Goal: Contribute content: Contribute content

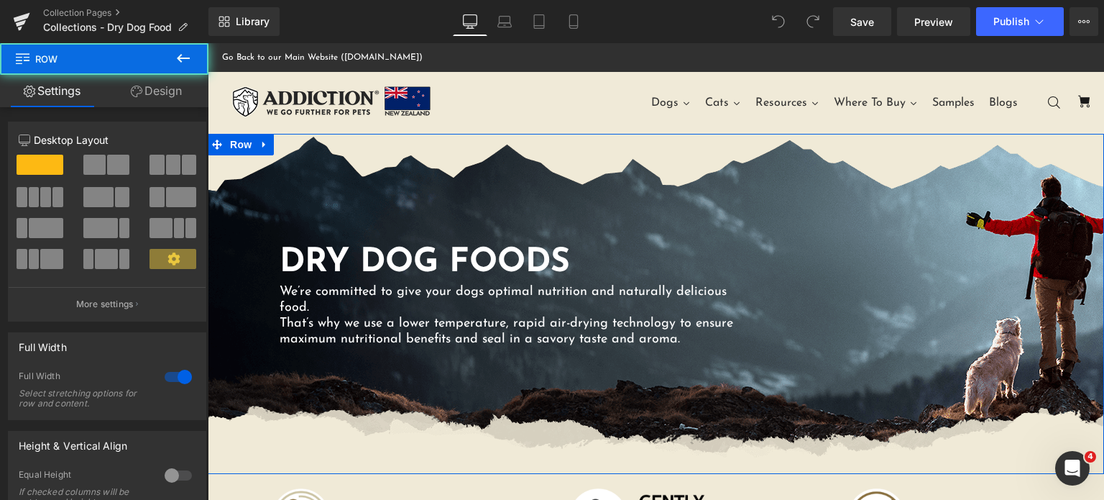
drag, startPoint x: 148, startPoint y: 93, endPoint x: 11, endPoint y: 185, distance: 165.7
click at [148, 93] on link "Design" at bounding box center [156, 91] width 104 height 32
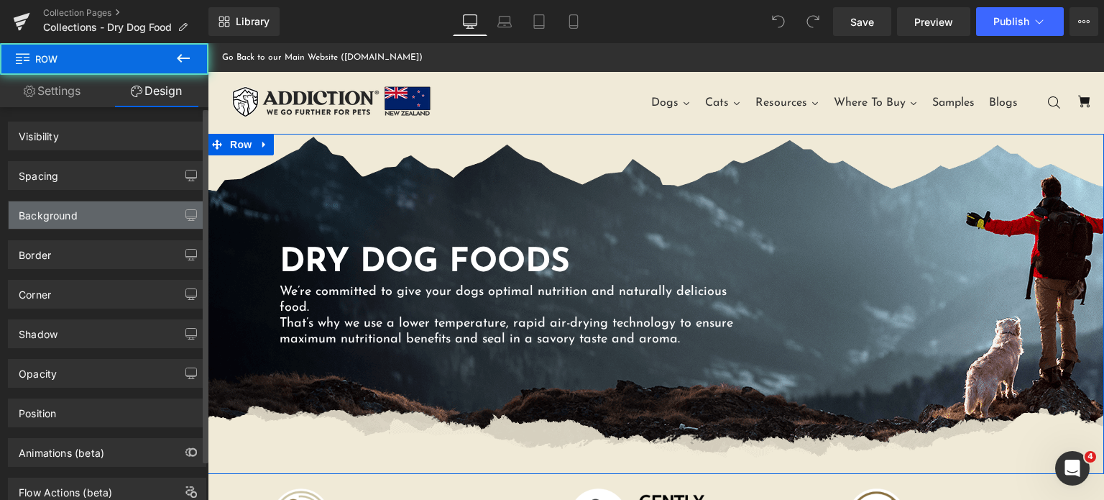
click at [104, 206] on div "Background" at bounding box center [107, 214] width 197 height 27
click at [75, 209] on div "Background" at bounding box center [48, 211] width 59 height 20
click at [50, 215] on div "Background" at bounding box center [48, 211] width 59 height 20
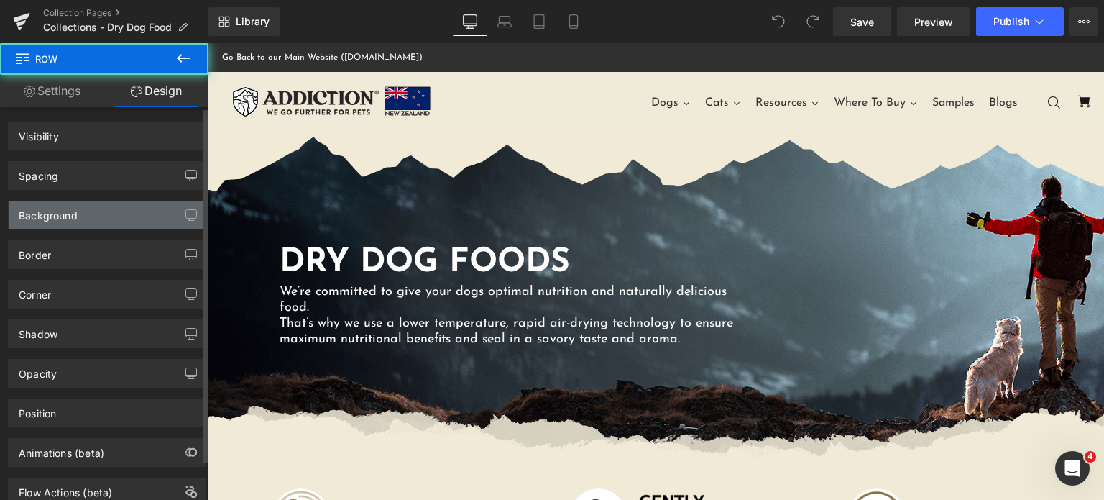
click at [81, 215] on div "Background" at bounding box center [107, 214] width 197 height 27
drag, startPoint x: 81, startPoint y: 215, endPoint x: 210, endPoint y: 155, distance: 142.8
click at [81, 215] on div "Background" at bounding box center [107, 214] width 197 height 27
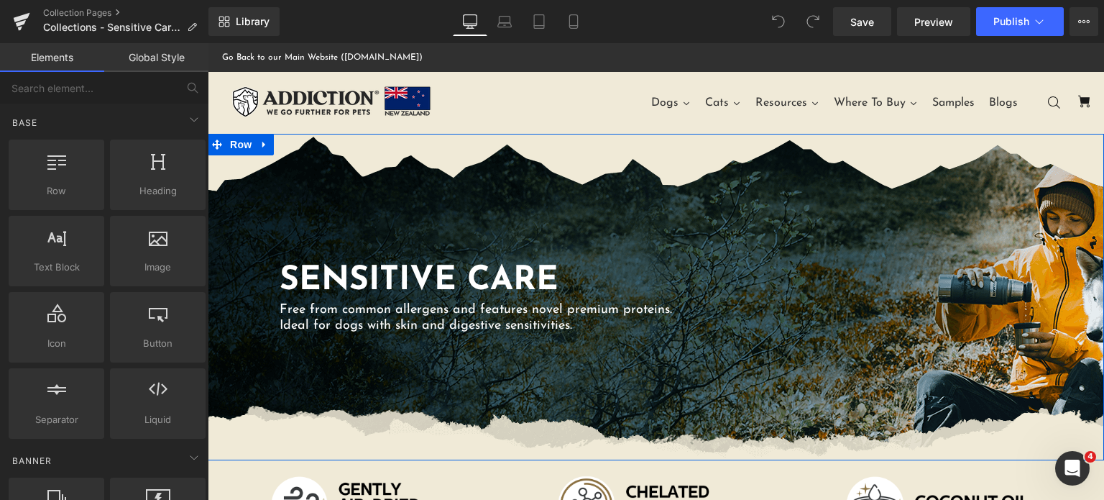
click at [725, 382] on div "SENSITIVE CARE Heading Free from common allergens and features novel premium pr…" at bounding box center [656, 297] width 896 height 326
click at [312, 180] on div "SENSITIVE CARE Heading Free from common allergens and features novel premium pr…" at bounding box center [656, 297] width 896 height 326
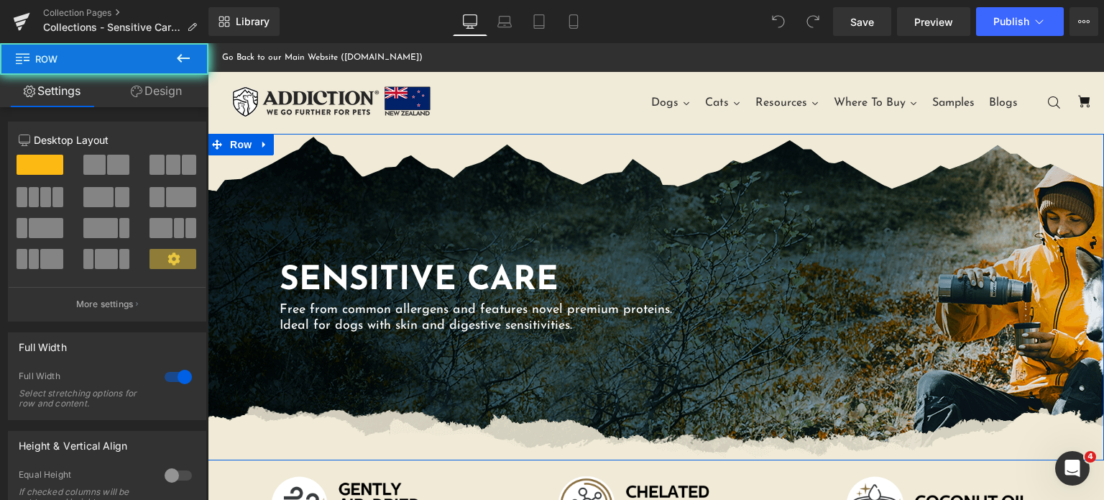
click at [167, 98] on link "Design" at bounding box center [156, 91] width 104 height 32
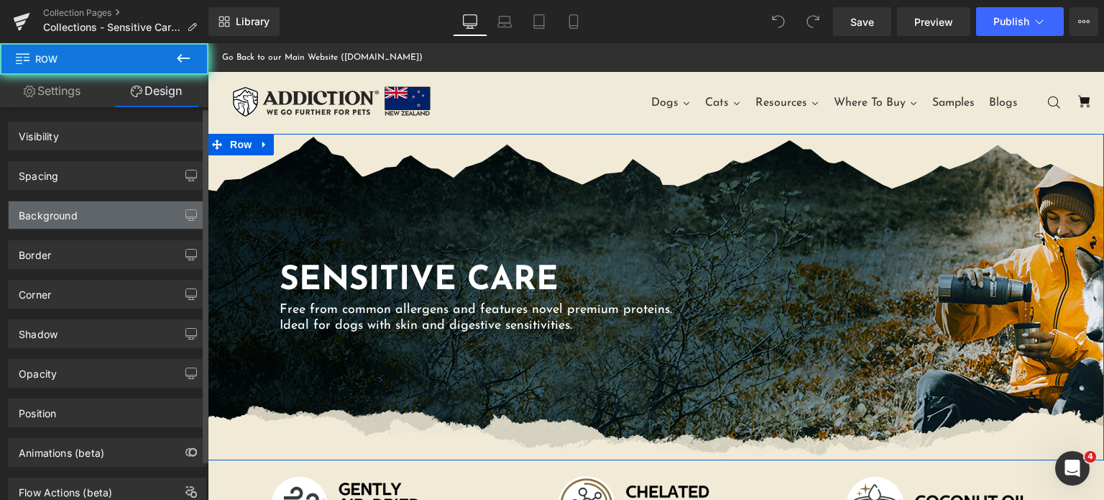
click at [88, 213] on div "Background" at bounding box center [107, 214] width 197 height 27
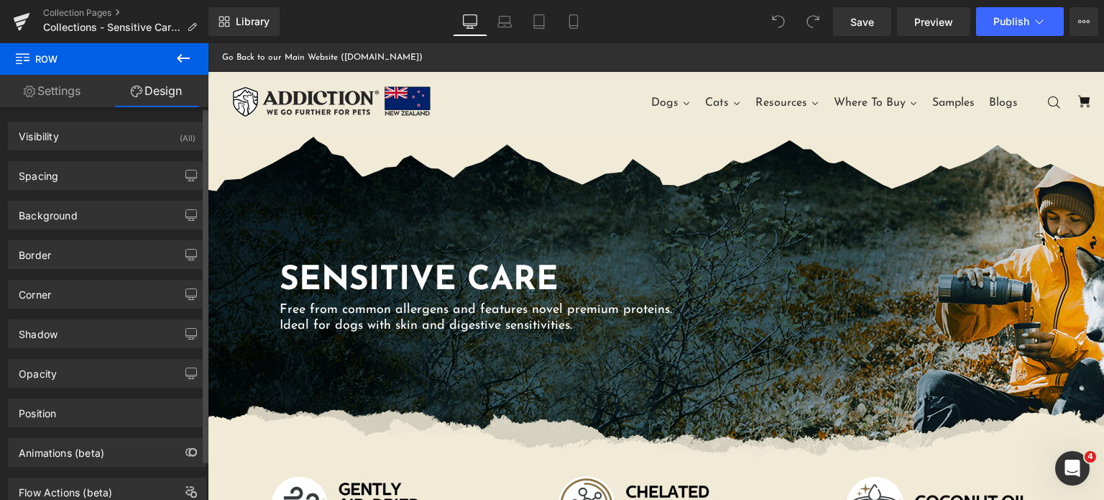
click at [124, 186] on div "Spacing" at bounding box center [107, 175] width 197 height 27
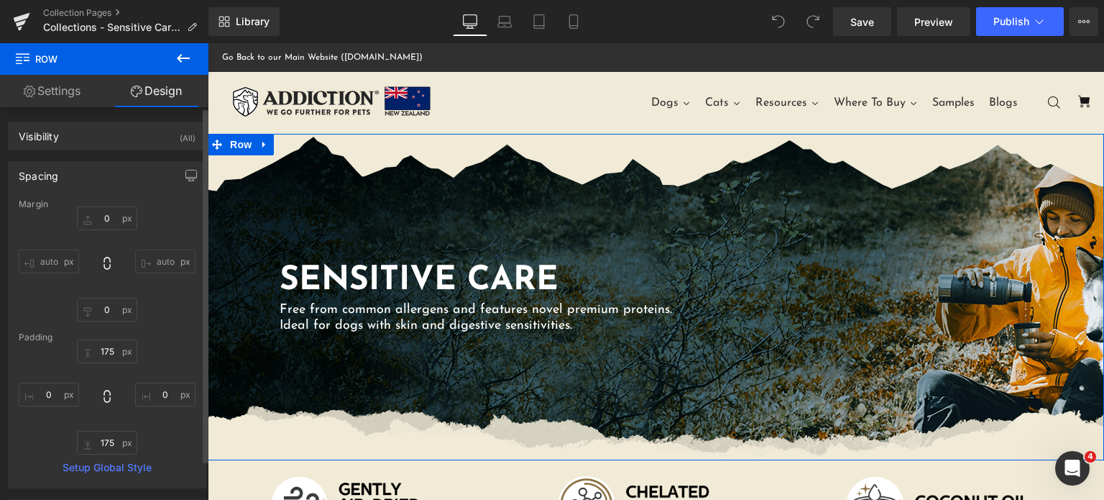
click at [84, 175] on div "Spacing" at bounding box center [107, 175] width 197 height 27
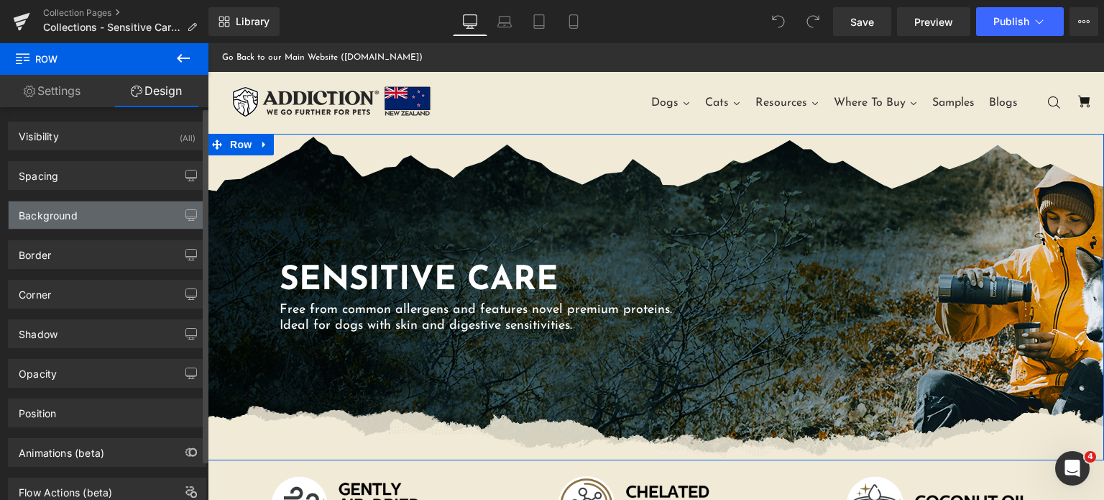
click at [66, 221] on div "Background" at bounding box center [107, 214] width 197 height 27
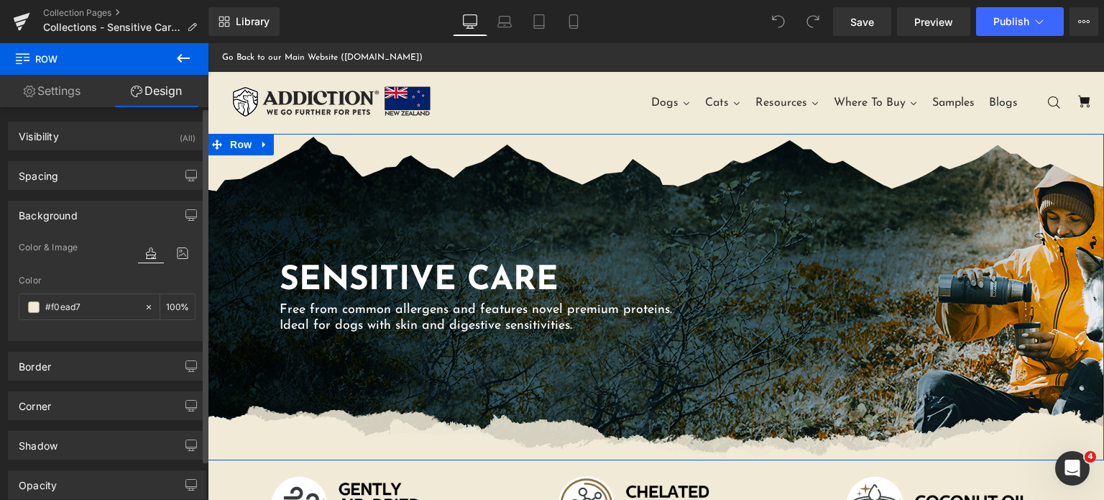
click at [179, 262] on div at bounding box center [167, 266] width 58 height 9
click at [174, 254] on icon at bounding box center [183, 253] width 26 height 19
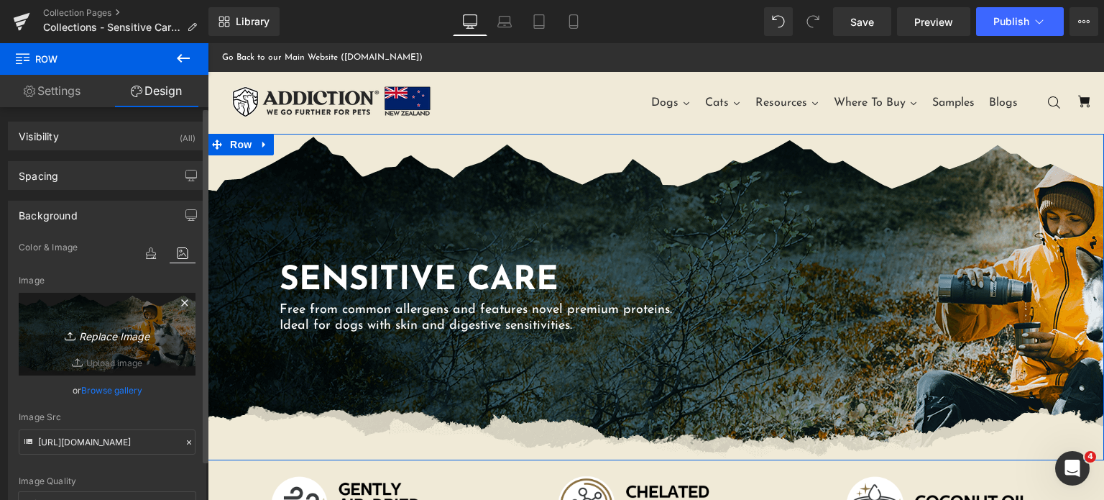
click at [50, 326] on icon "Replace Image" at bounding box center [107, 334] width 115 height 18
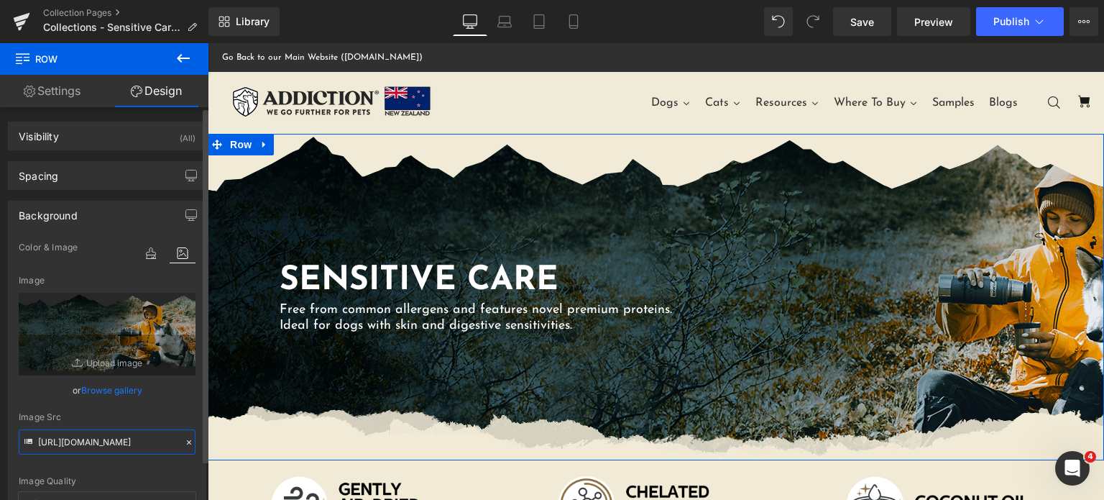
click at [85, 442] on input "[URL][DOMAIN_NAME]" at bounding box center [107, 441] width 177 height 25
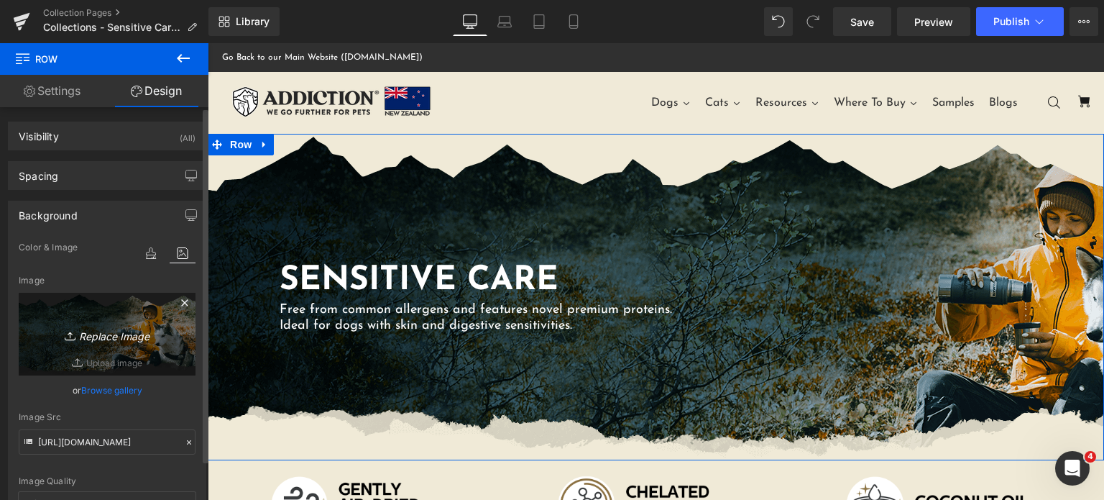
click at [130, 346] on link "Replace Image" at bounding box center [107, 334] width 177 height 83
type input "C:\fakepath\sensitive-care-dog-seamless.png"
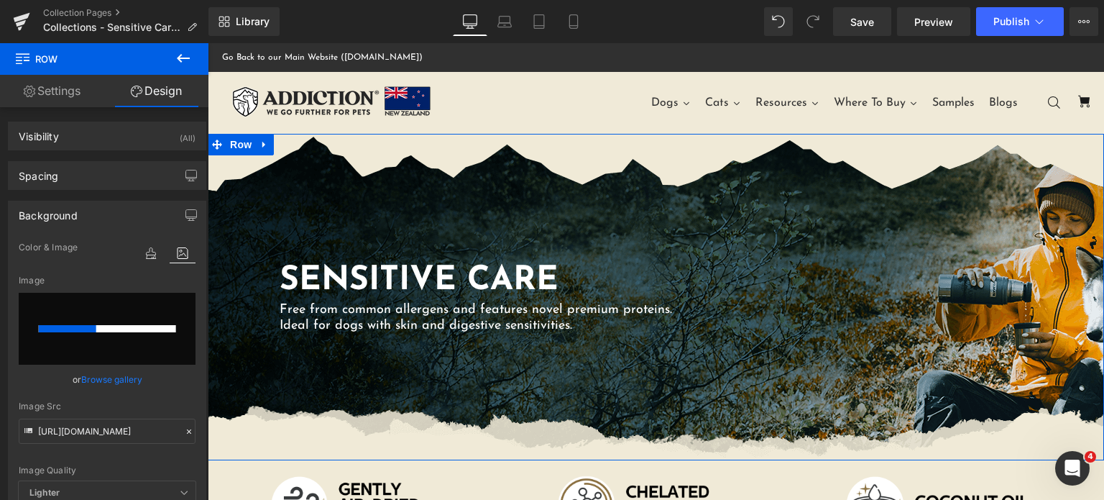
scroll to position [2622, 0]
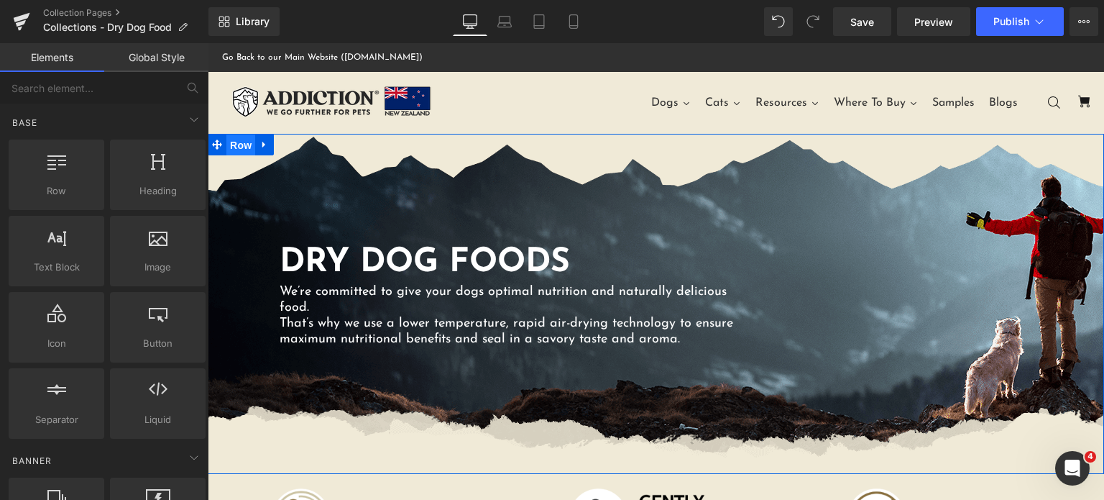
click at [236, 147] on span "Row" at bounding box center [240, 145] width 29 height 22
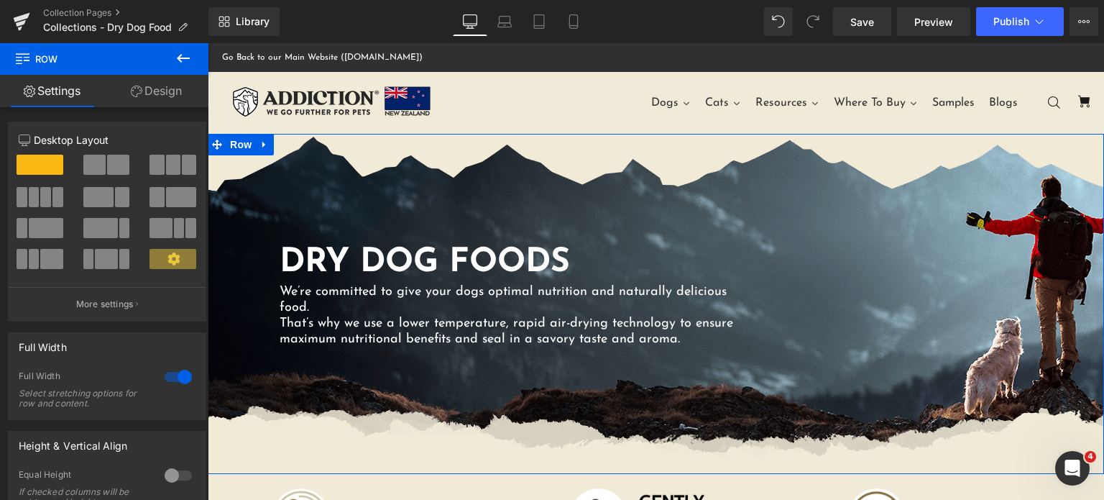
click at [152, 97] on link "Design" at bounding box center [156, 91] width 104 height 32
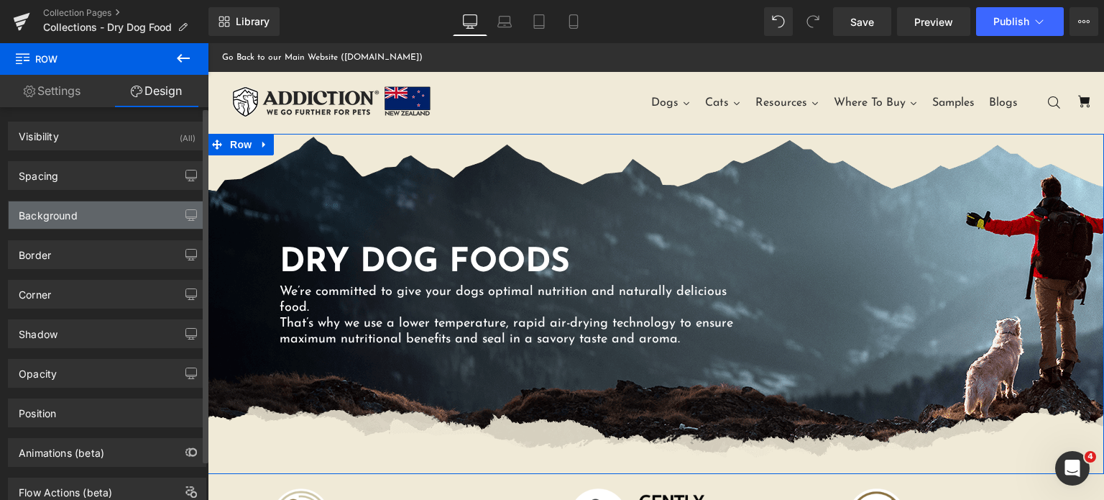
click at [58, 208] on div "Background" at bounding box center [48, 211] width 59 height 20
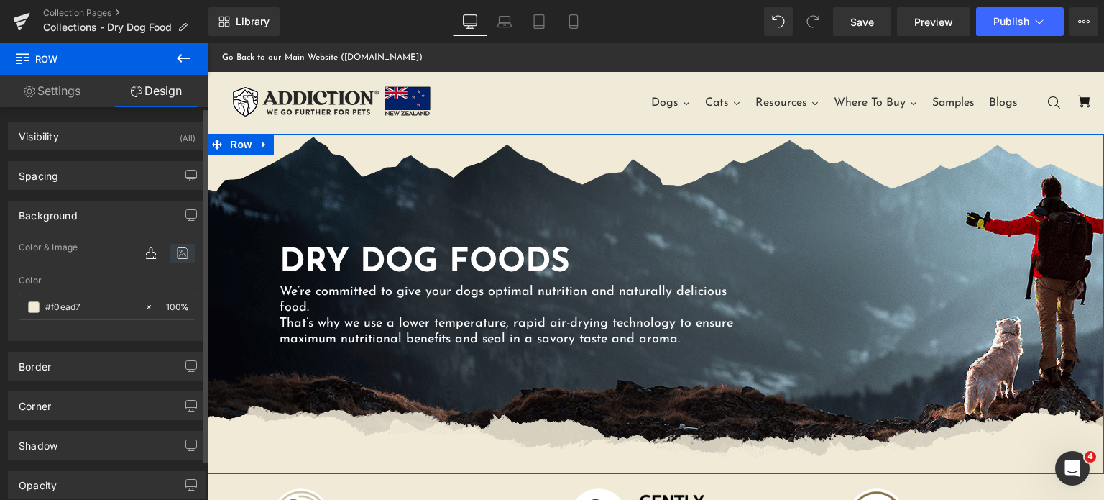
click at [171, 244] on icon at bounding box center [183, 253] width 26 height 19
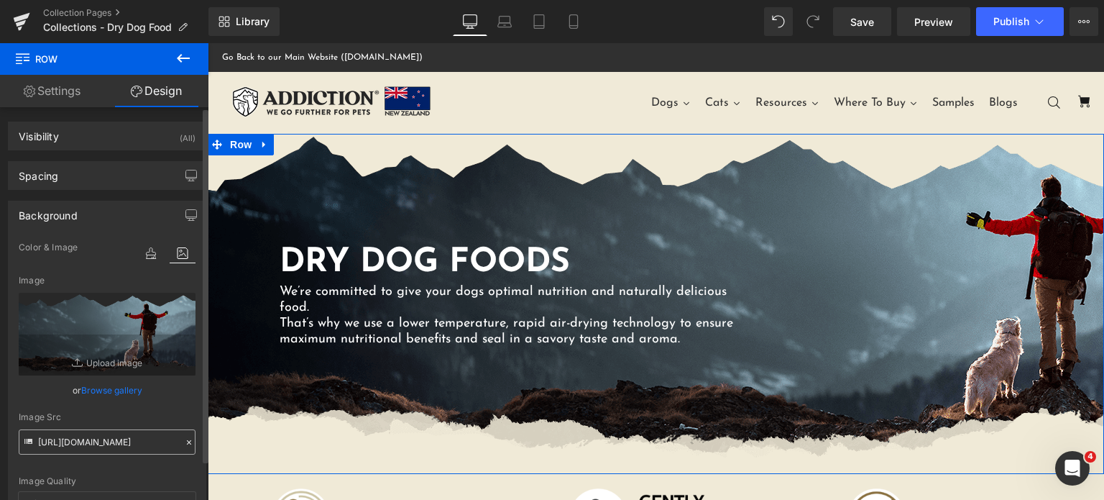
click at [190, 448] on div "image Color & Image image #f0ead7 Color #f0ead7 100 % https://addictionpet.com/…" at bounding box center [107, 410] width 197 height 342
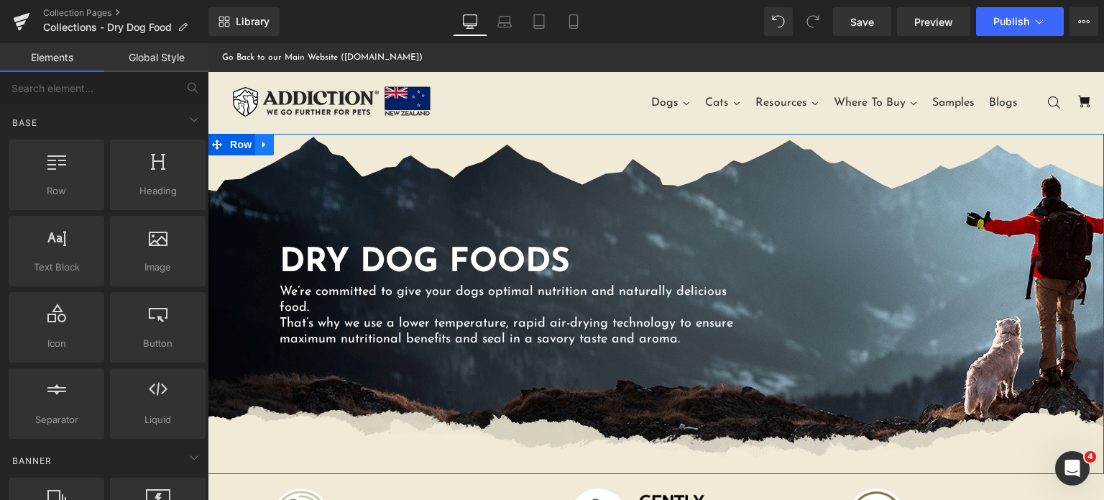
click at [255, 152] on link at bounding box center [264, 145] width 19 height 22
click at [241, 150] on span "Row" at bounding box center [240, 145] width 29 height 22
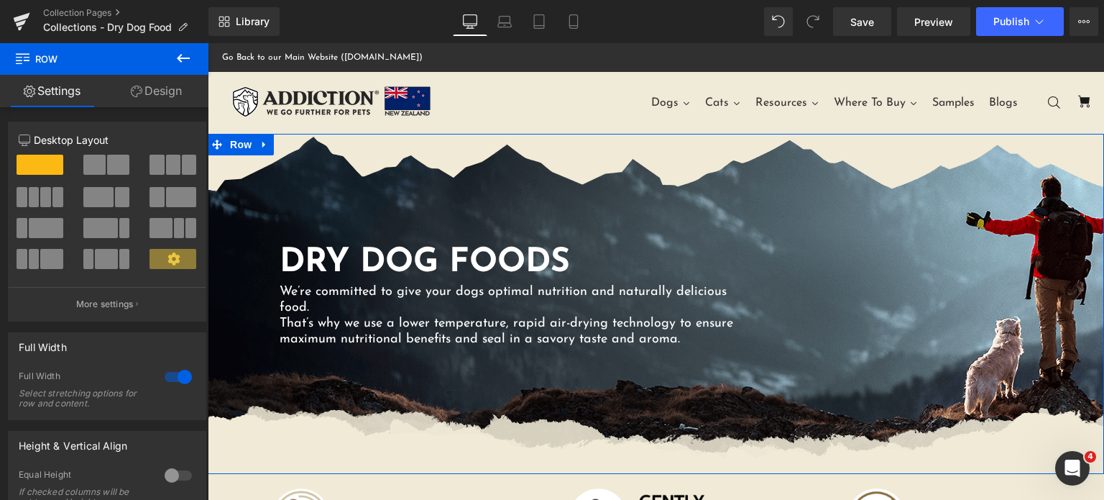
click at [152, 86] on link "Design" at bounding box center [156, 91] width 104 height 32
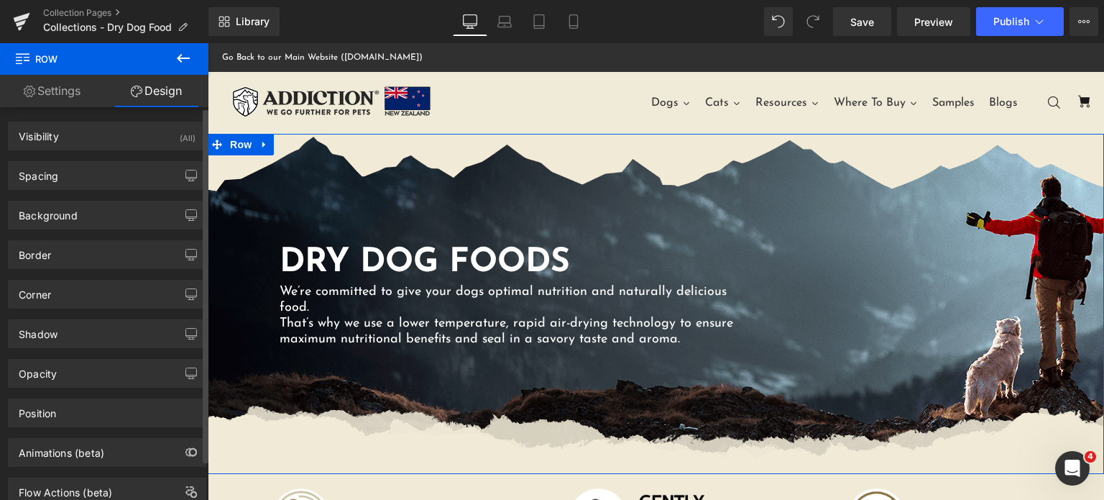
type input "https://addictionpet.com/wp-content/uploads/2021/03/dry-dog-seamless.png"
click at [52, 216] on div "Background" at bounding box center [48, 211] width 59 height 20
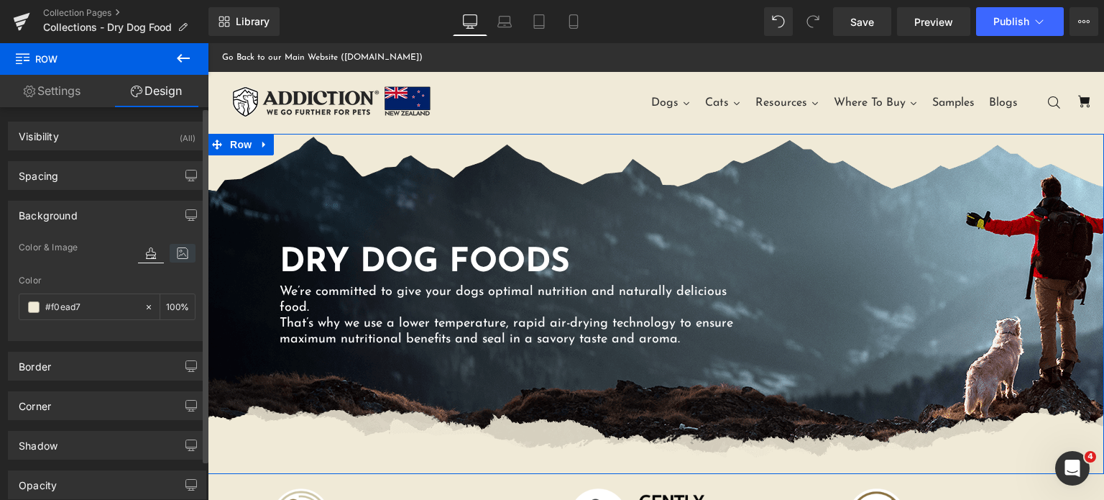
click at [180, 249] on icon at bounding box center [183, 253] width 26 height 19
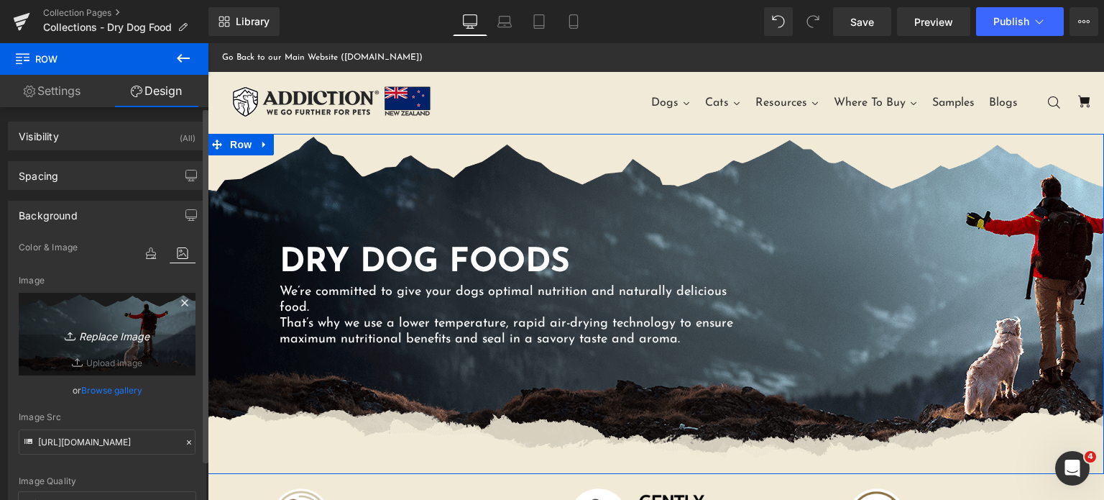
click at [107, 306] on link "Replace Image" at bounding box center [107, 334] width 177 height 83
type input "C:\fakepath\dry-dog-seamless.png"
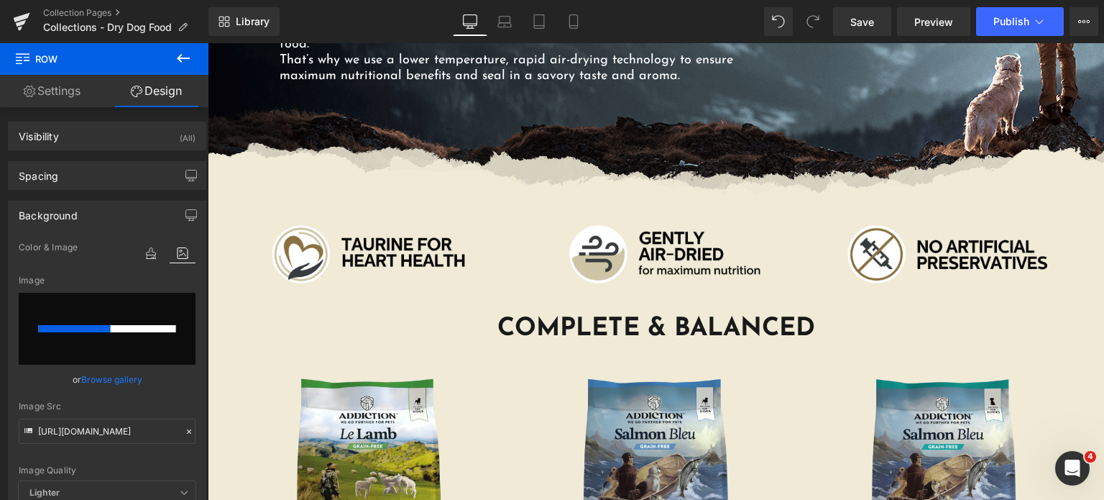
scroll to position [281, 0]
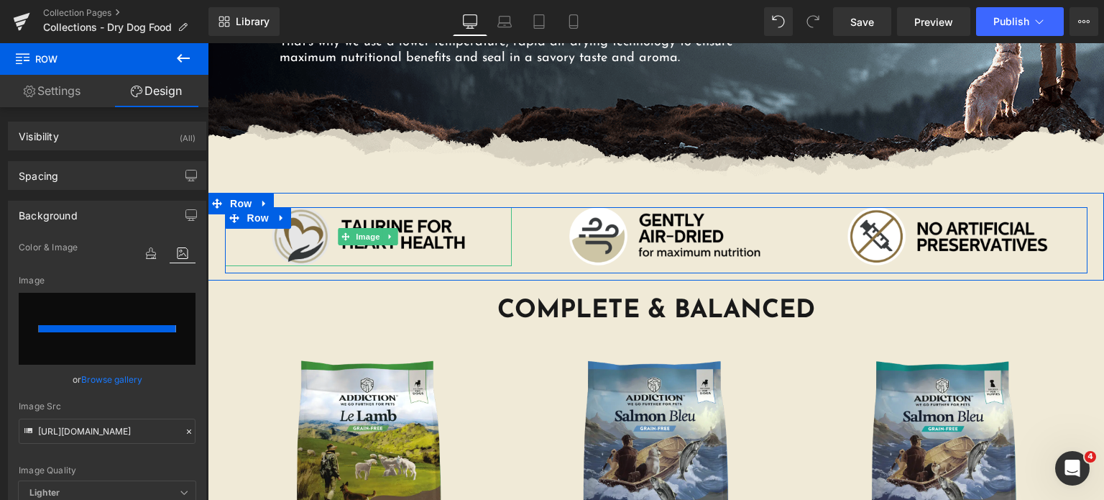
type input "https://ucarecdn.com/c3074138-5eb7-4362-aca8-ae462d1bdfec/-/format/auto/-/previ…"
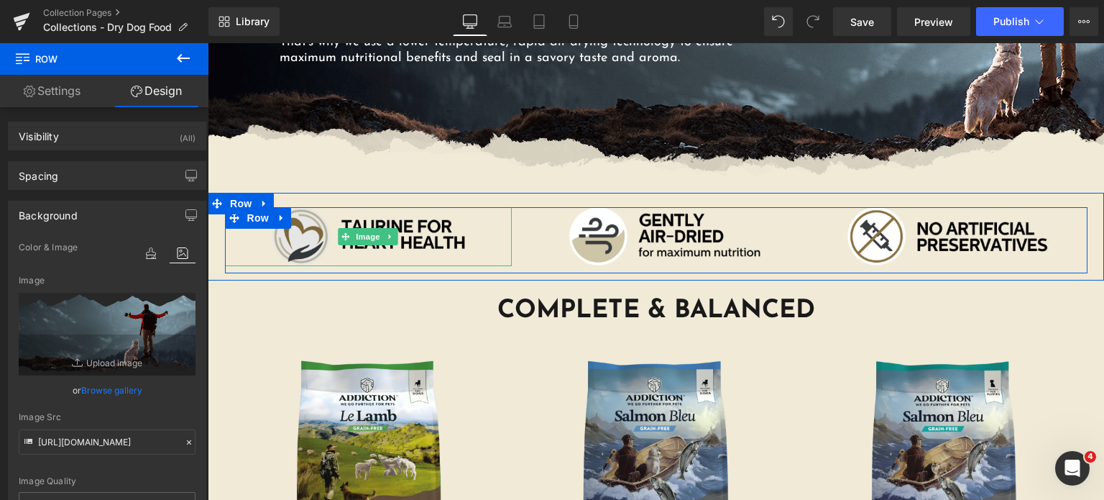
click at [301, 241] on img at bounding box center [369, 236] width 288 height 59
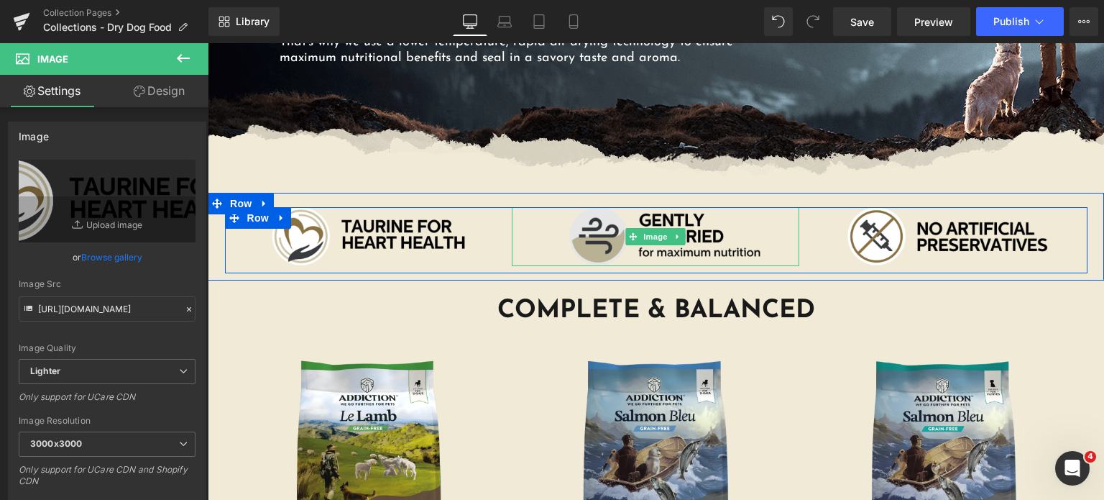
click at [604, 239] on img at bounding box center [656, 236] width 288 height 59
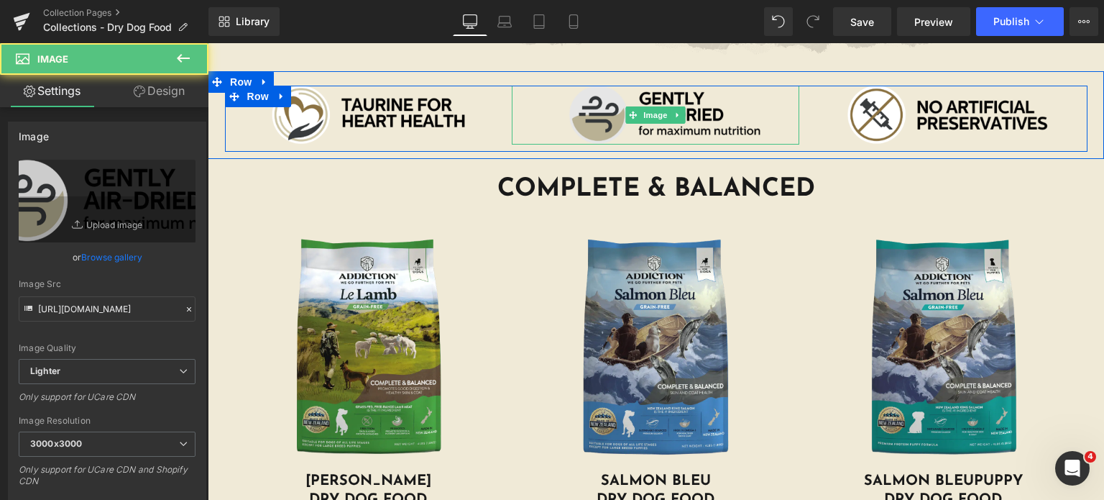
scroll to position [414, 0]
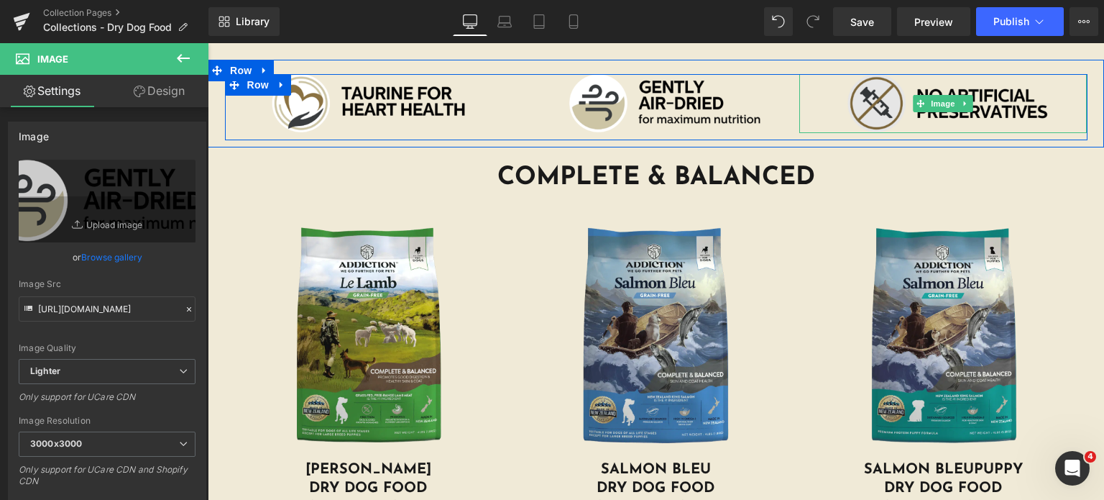
click at [884, 91] on img at bounding box center [943, 103] width 288 height 59
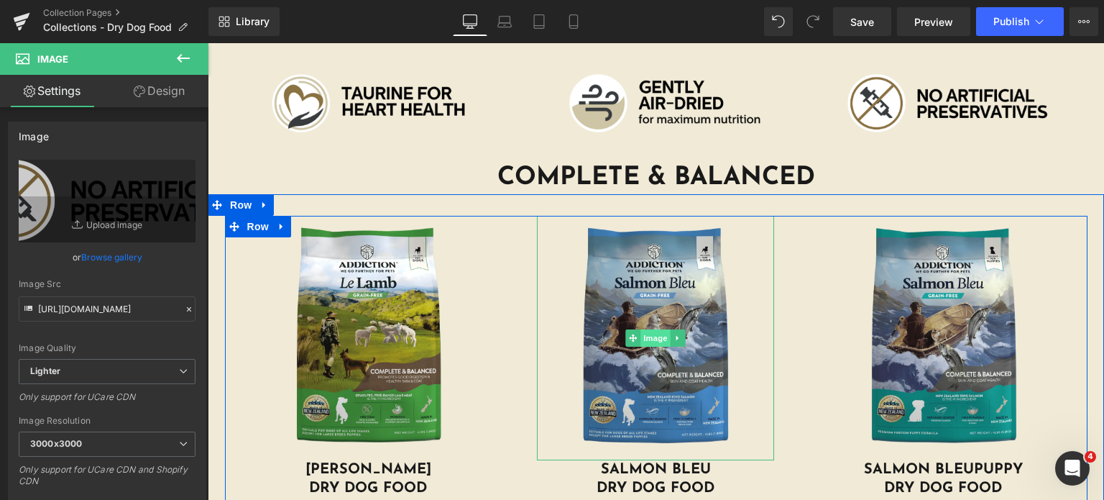
click at [645, 329] on span "Image" at bounding box center [656, 337] width 30 height 17
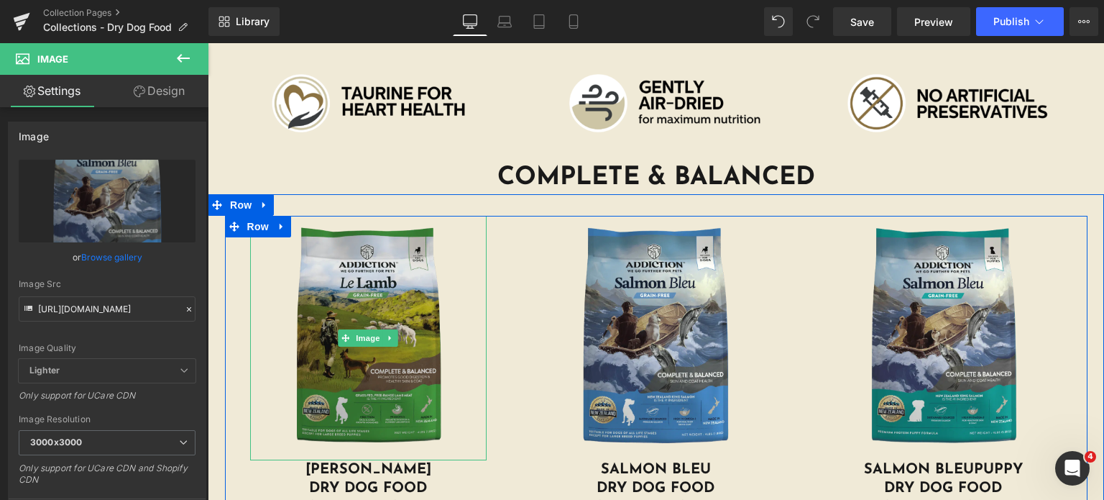
click at [345, 359] on img at bounding box center [368, 338] width 237 height 244
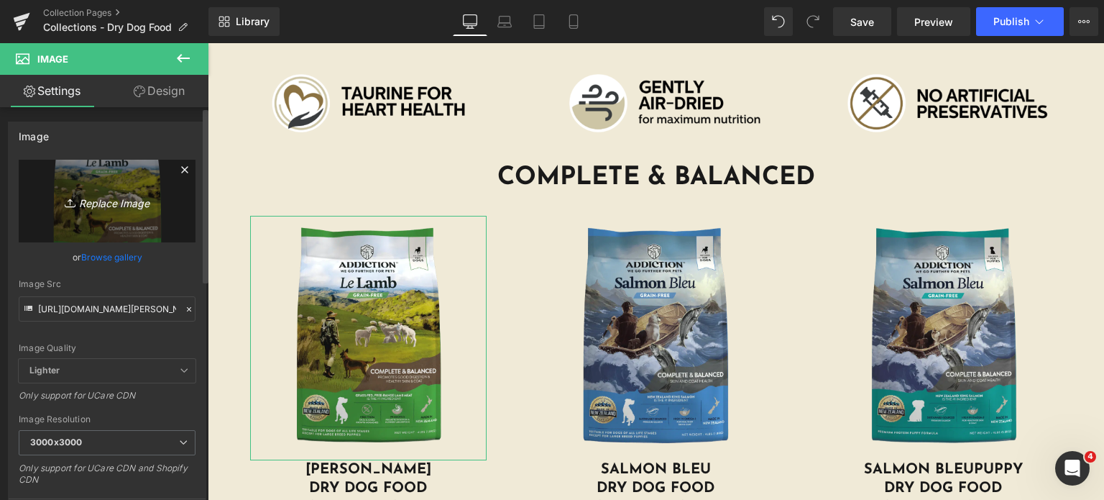
click at [97, 190] on link "Replace Image" at bounding box center [107, 201] width 177 height 83
type input "C:\fakepath\le-lamb-dog.png.webp"
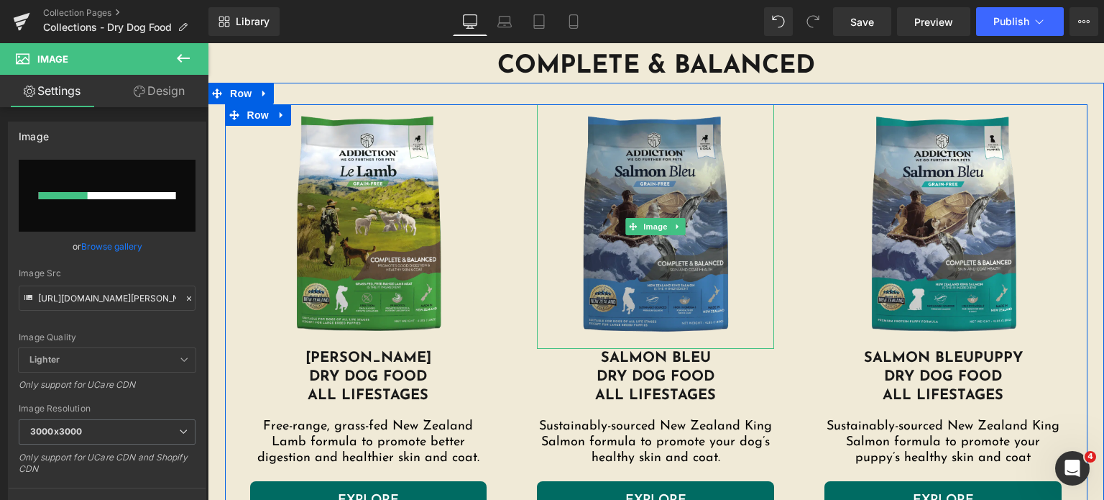
scroll to position [526, 0]
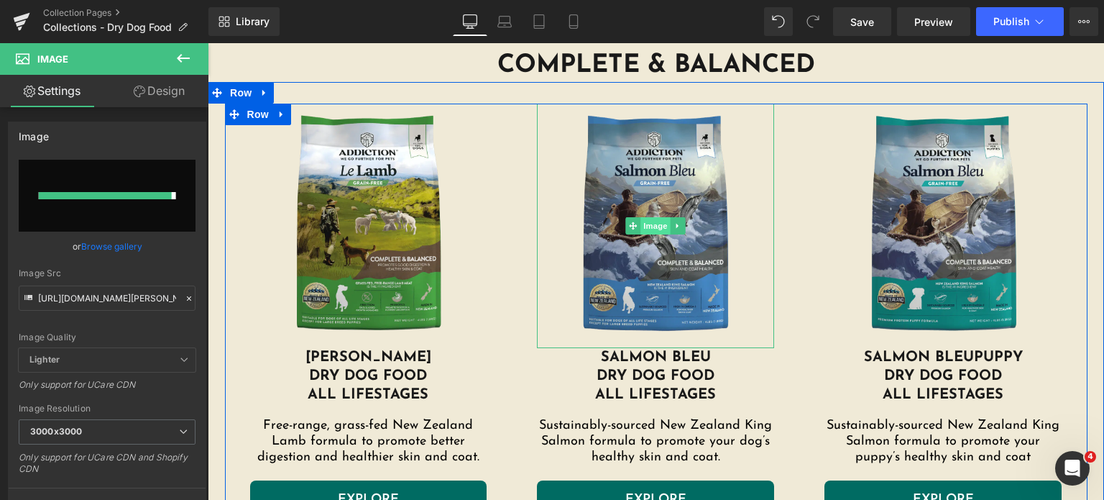
type input "https://ucarecdn.com/f2124dd2-f0a6-4b04-9b53-be26c6ba3451/-/format/auto/-/previ…"
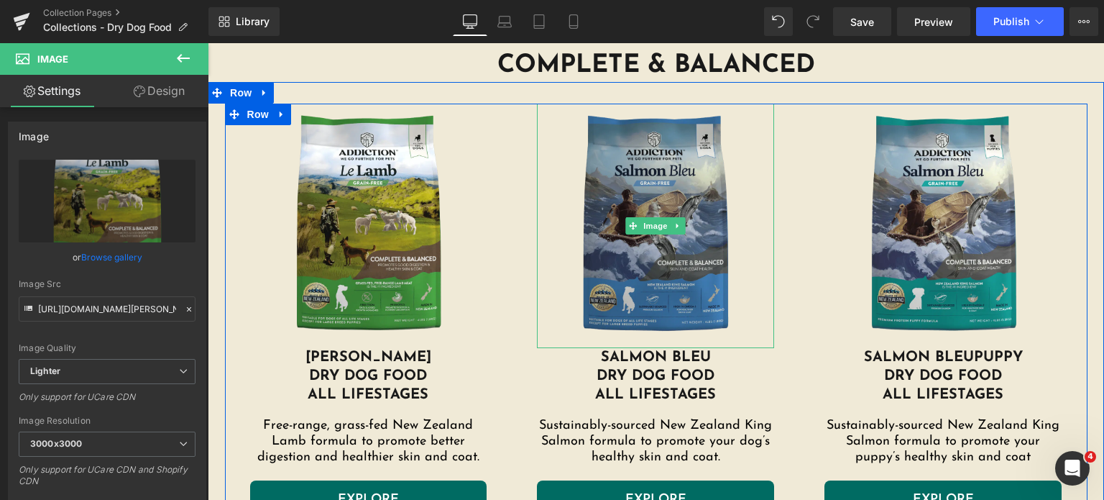
click at [647, 215] on img at bounding box center [655, 226] width 237 height 244
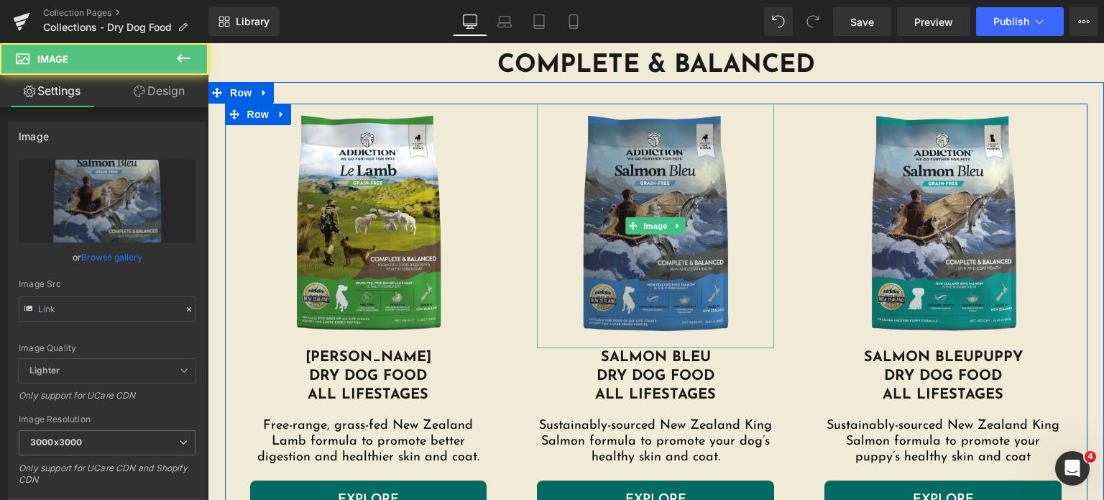
type input "https://addictionpet.com/wp-content/uploads/2024/08/salmon-bleu-dog.png.webp"
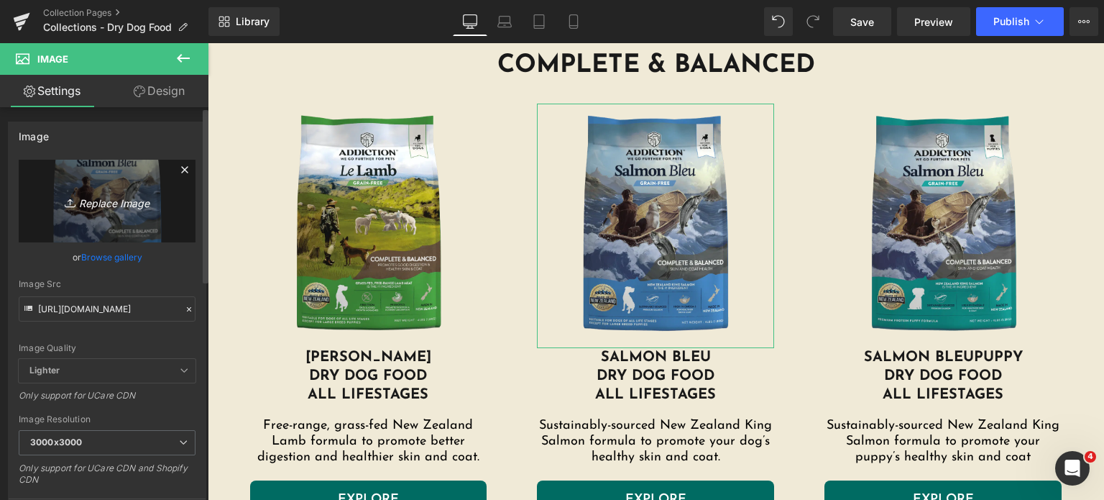
click at [123, 189] on link "Replace Image" at bounding box center [107, 201] width 177 height 83
type input "C:\fakepath\salmon-bleu-dog.png.webp"
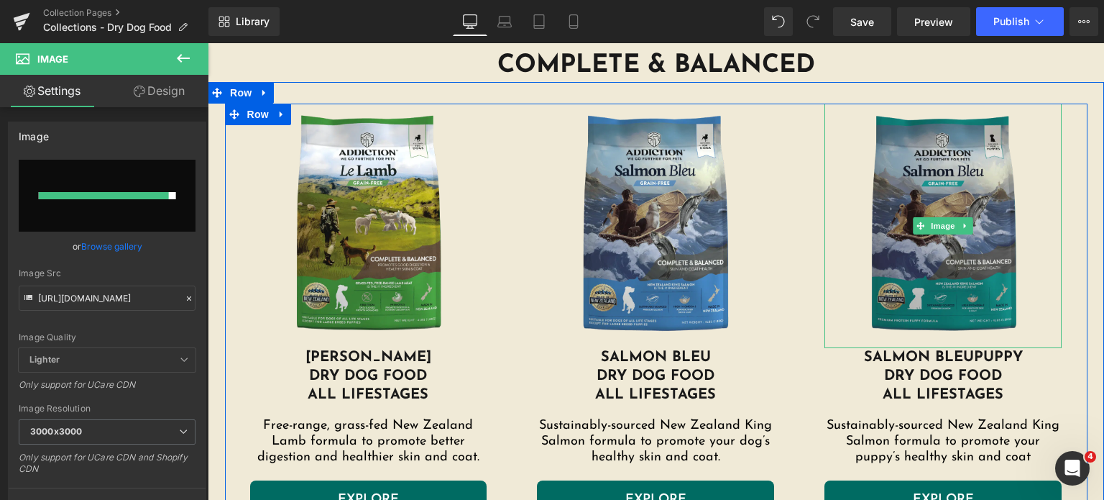
type input "https://ucarecdn.com/c1003ba6-ac22-4cac-9721-c6269fcdd2fd/-/format/auto/-/previ…"
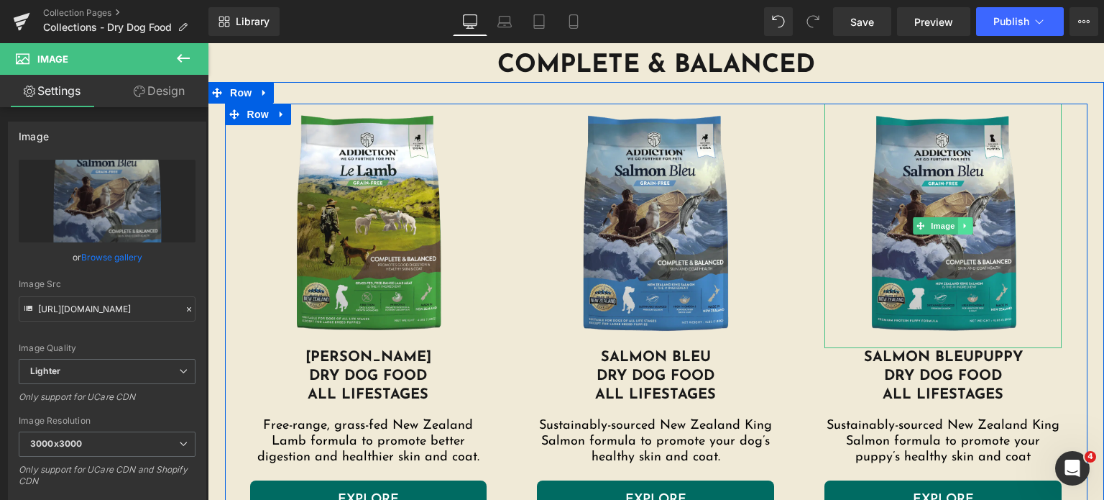
click at [958, 227] on link at bounding box center [965, 225] width 15 height 17
click at [922, 226] on link "Image" at bounding box center [936, 225] width 45 height 17
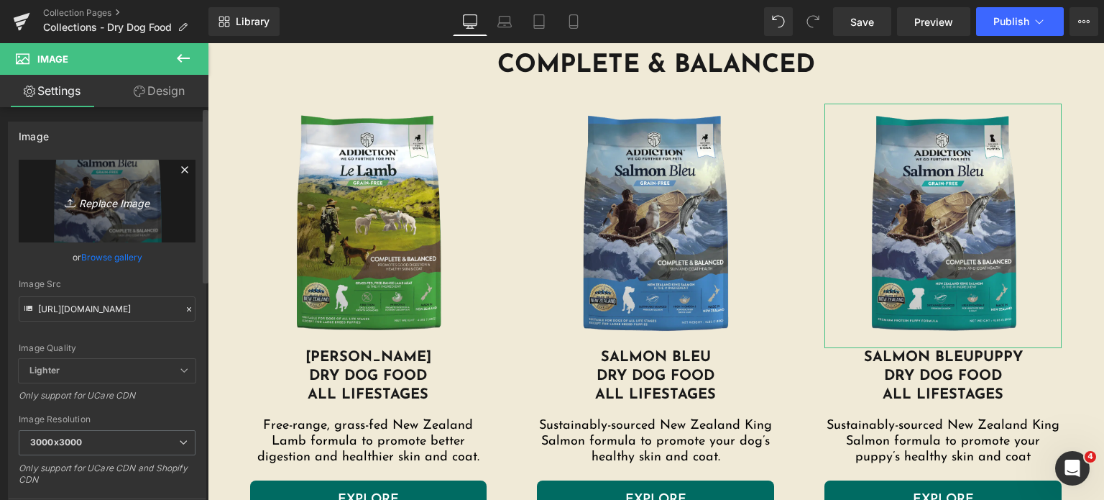
click at [123, 203] on icon "Replace Image" at bounding box center [107, 201] width 115 height 18
type input "C:\fakepath\salmon-bleu-puppy.png.webp"
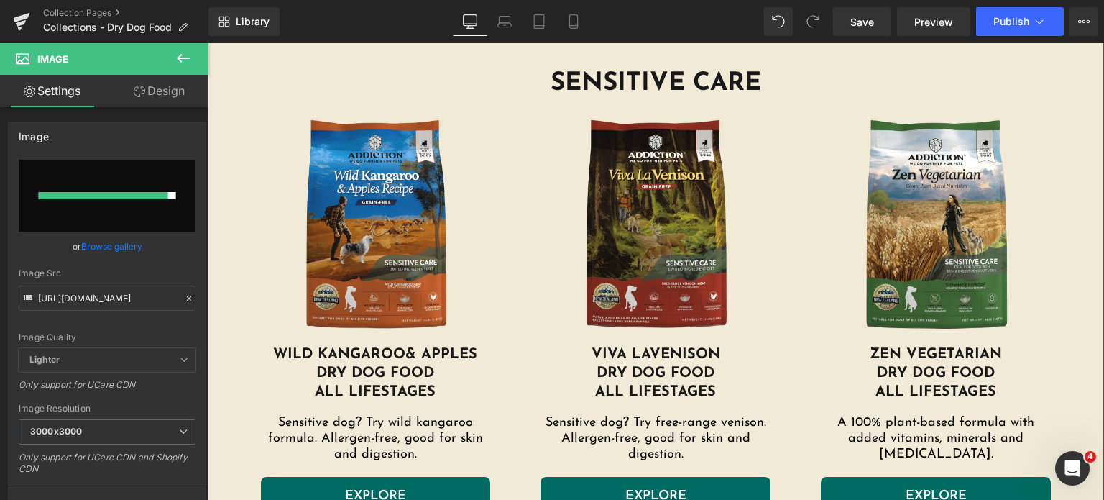
type input "https://ucarecdn.com/fed92d88-8de2-4c17-944b-694b73dca641/-/format/auto/-/previ…"
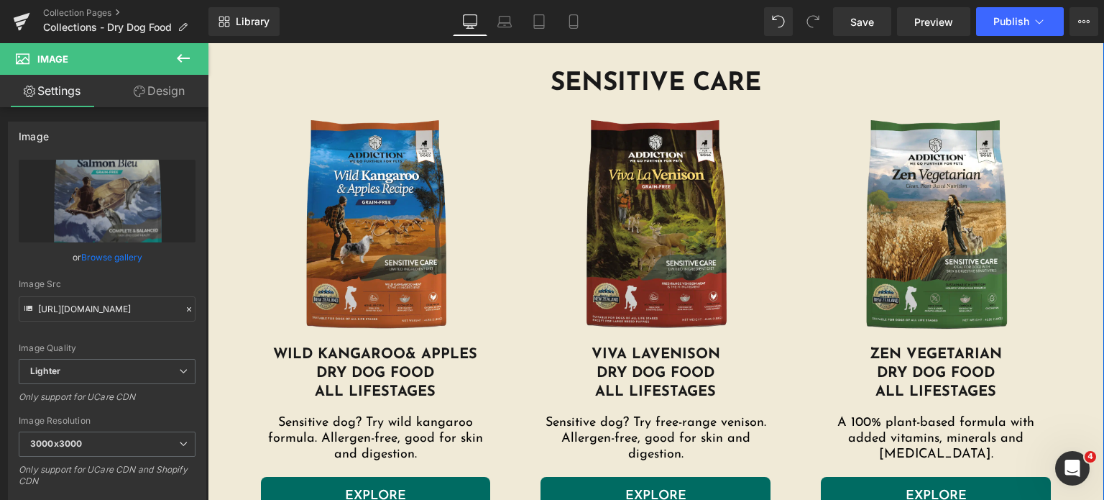
scroll to position [1019, 0]
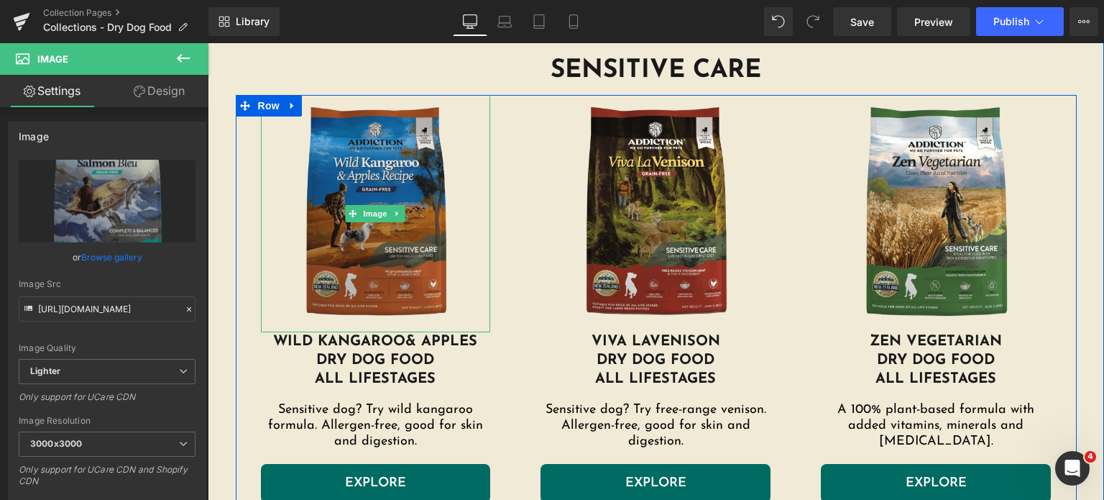
click at [417, 208] on img at bounding box center [376, 213] width 230 height 237
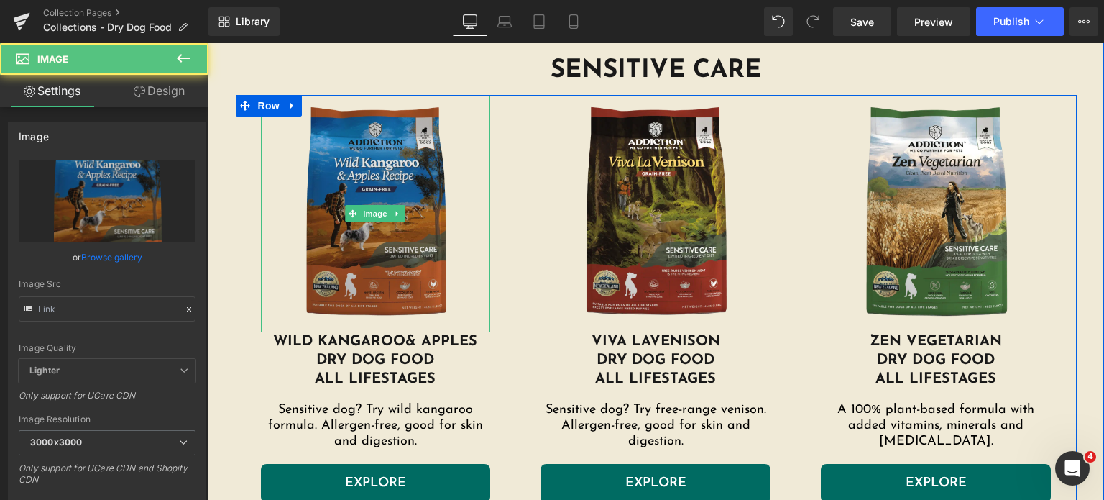
type input "https://addictionpet.com/wp-content/uploads/2024/08/wild-kangaroo-and-apples.pn…"
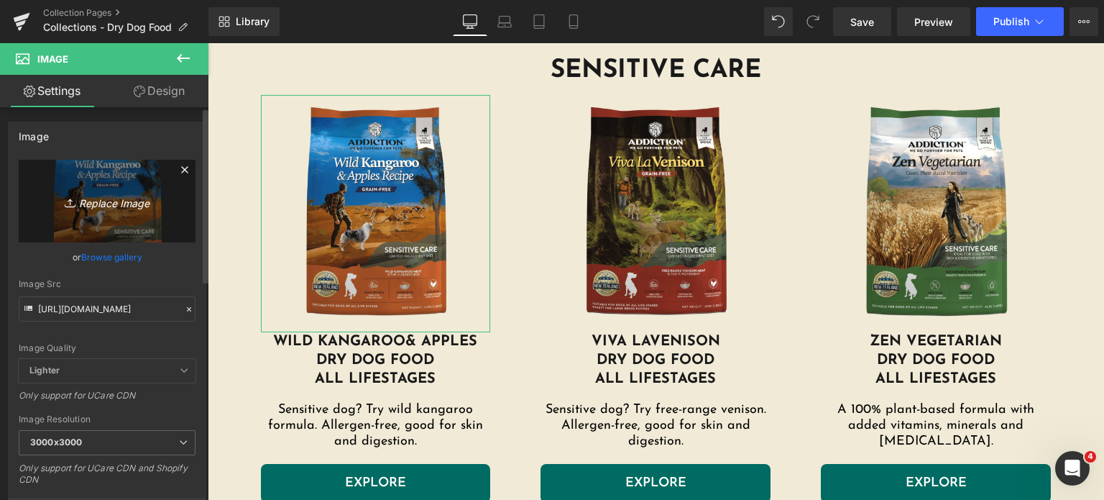
click at [157, 205] on icon "Replace Image" at bounding box center [107, 201] width 115 height 18
type input "C:\fakepath\wild-kangaroo-and-apples.png.webp"
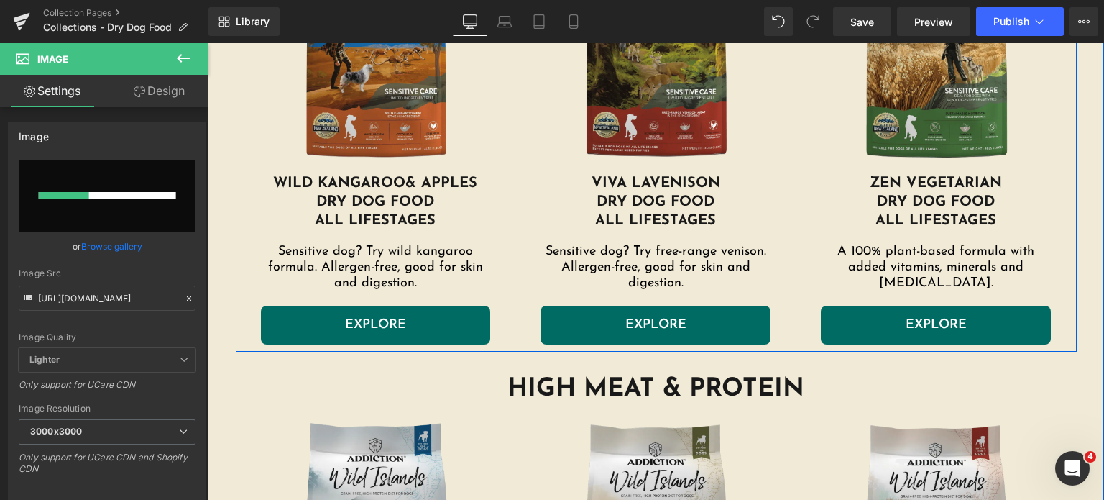
scroll to position [1180, 0]
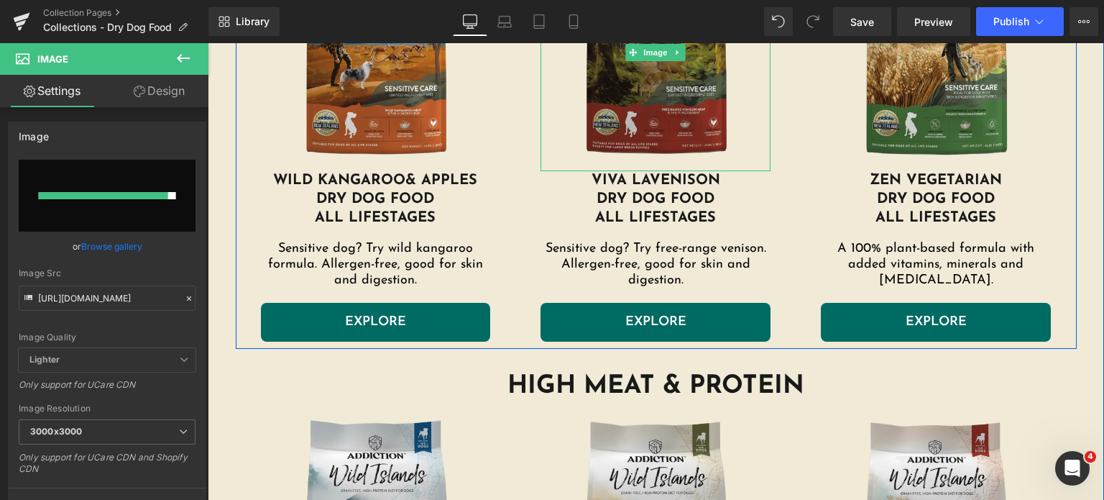
type input "https://ucarecdn.com/3f7cb72f-d9a2-4636-9354-301c965cdfd3/-/format/auto/-/previ…"
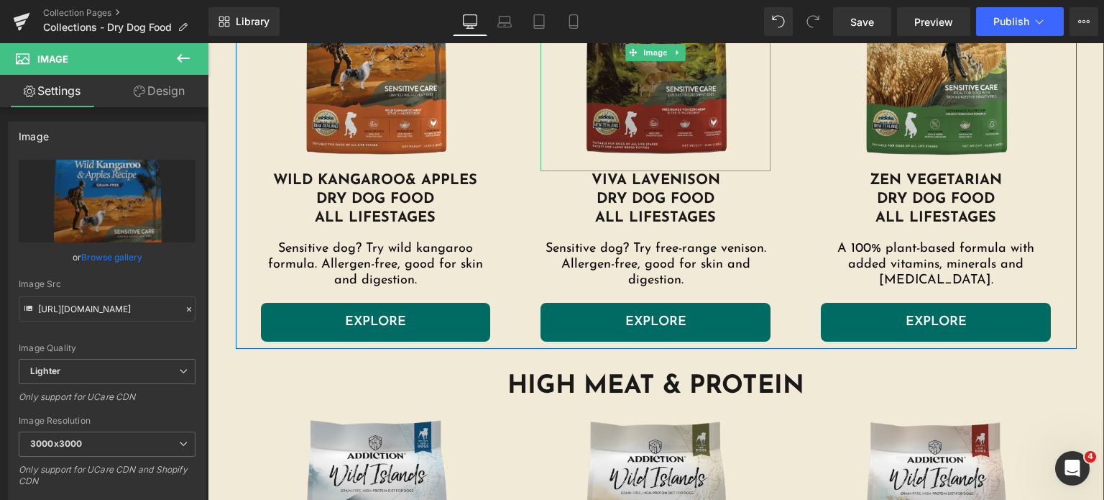
click at [624, 111] on img at bounding box center [656, 52] width 230 height 237
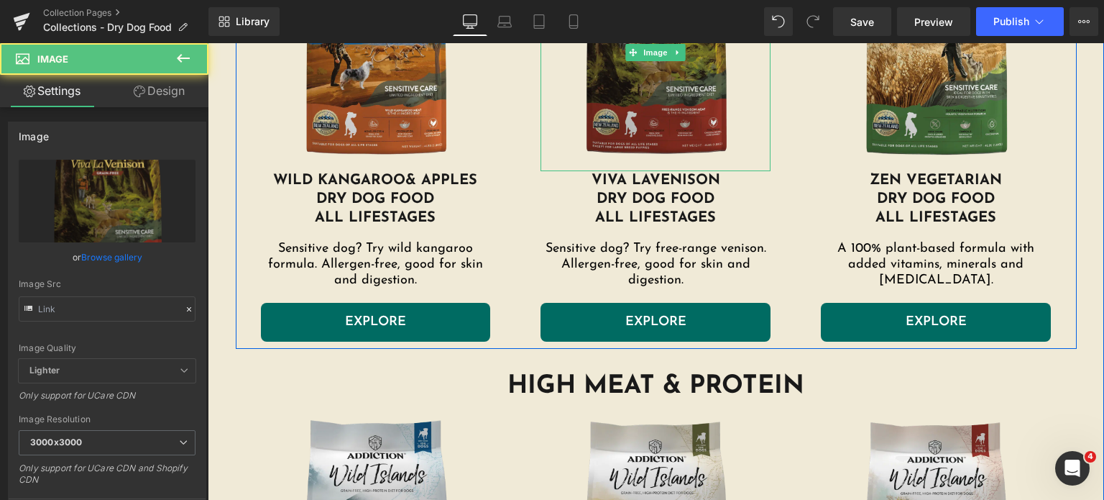
type input "https://addictionpet.com/wp-content/uploads/2024/08/viva-la-venison-dog.png.webp"
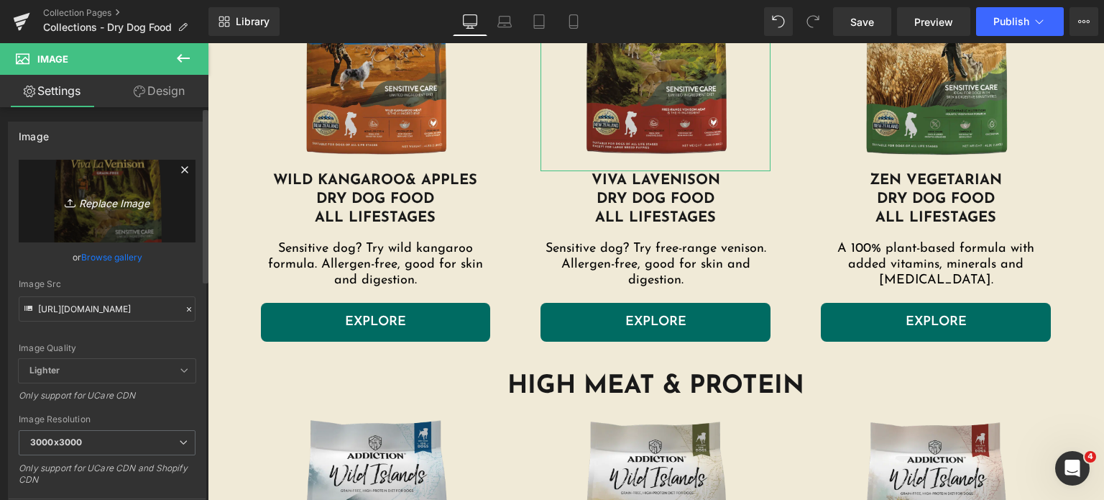
click at [89, 196] on icon "Replace Image" at bounding box center [107, 201] width 115 height 18
type input "C:\fakepath\viva-la-venison-dog.png.webp"
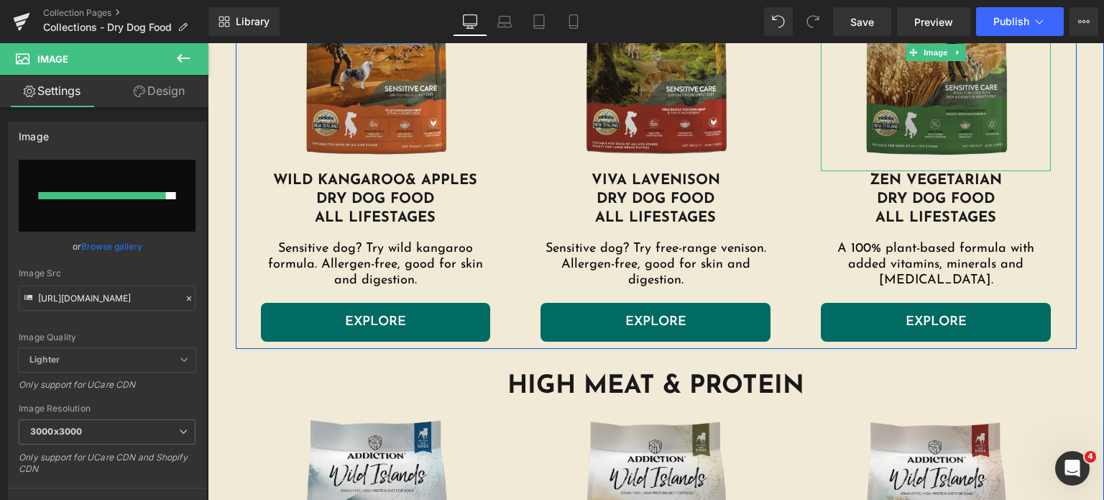
type input "https://ucarecdn.com/b7f15335-c3e7-49c6-a1e5-9b956c363352/-/format/auto/-/previ…"
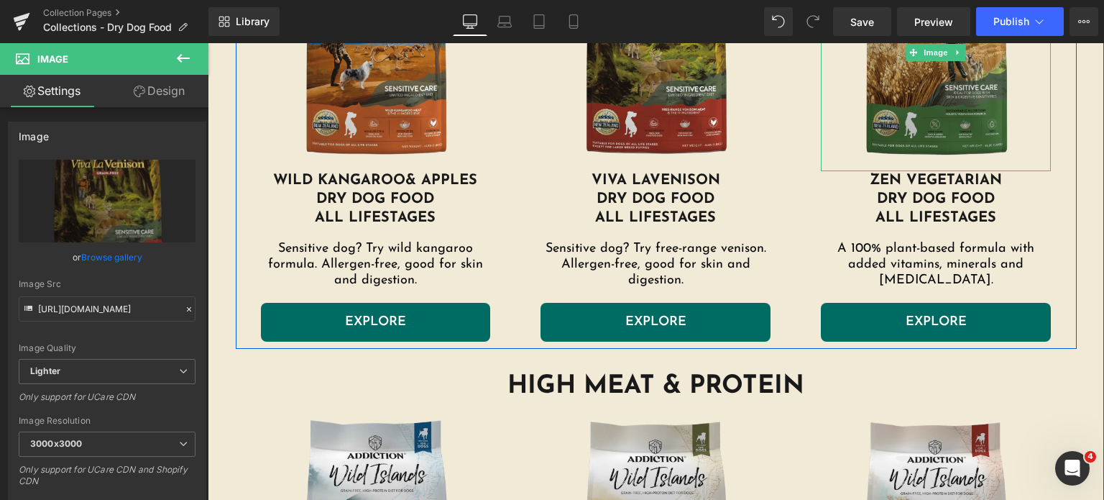
click at [903, 102] on img at bounding box center [936, 52] width 230 height 237
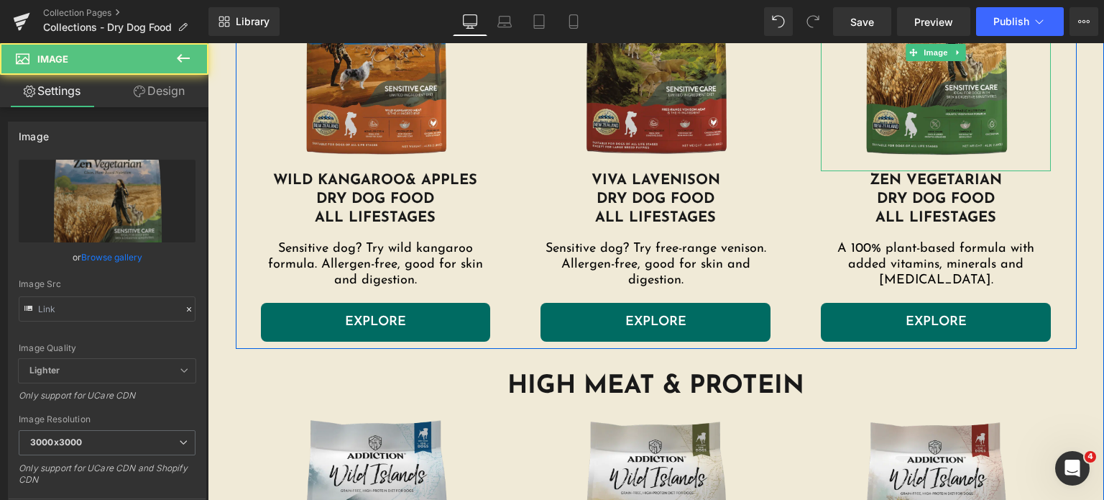
type input "https://addictionpet.com/wp-content/uploads/2024/08/zen-vegetarian.png.webp"
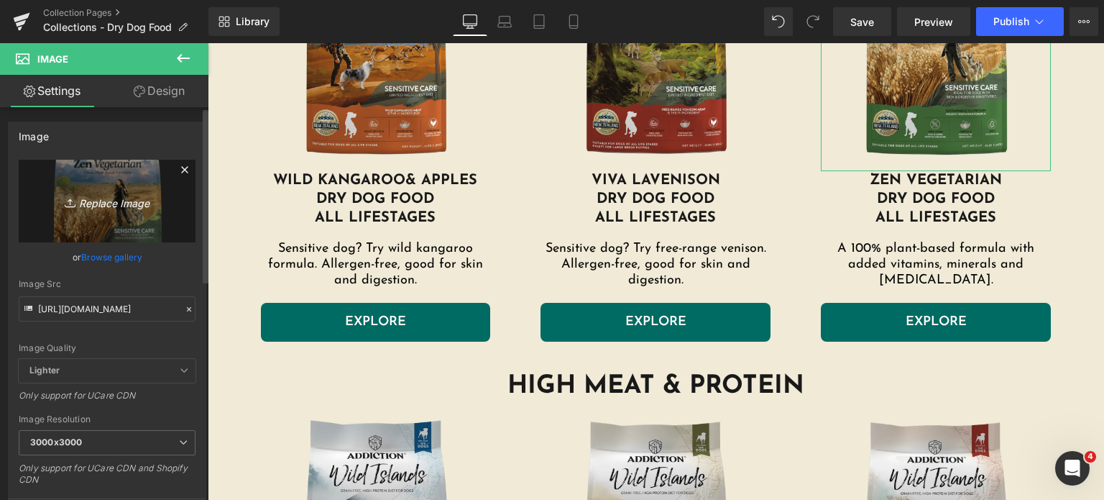
click at [142, 198] on icon "Replace Image" at bounding box center [107, 201] width 115 height 18
type input "C:\fakepath\zen-vegetarian.png.webp"
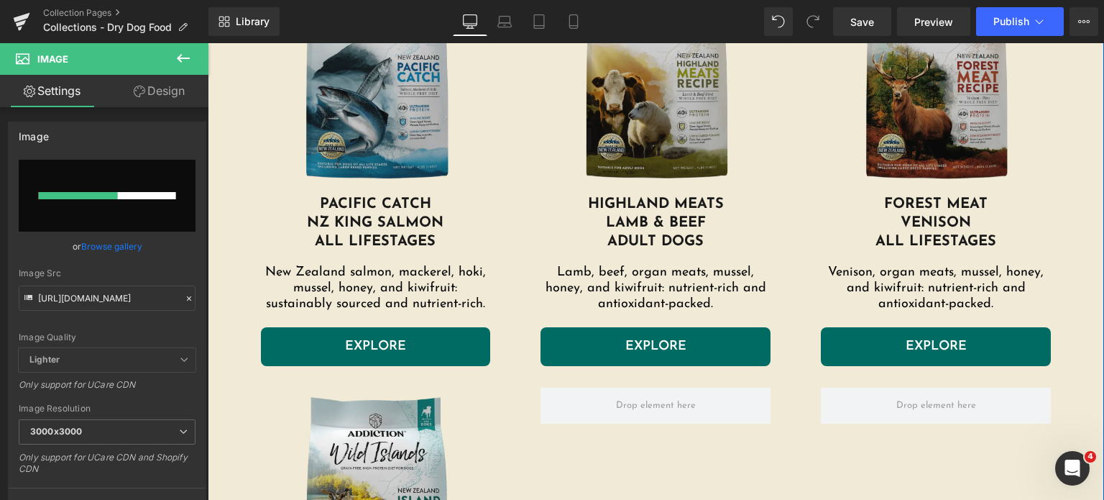
scroll to position [1633, 0]
type input "https://ucarecdn.com/ad59592a-cf28-4d86-b5e7-a233b9a0474d/-/format/auto/-/previ…"
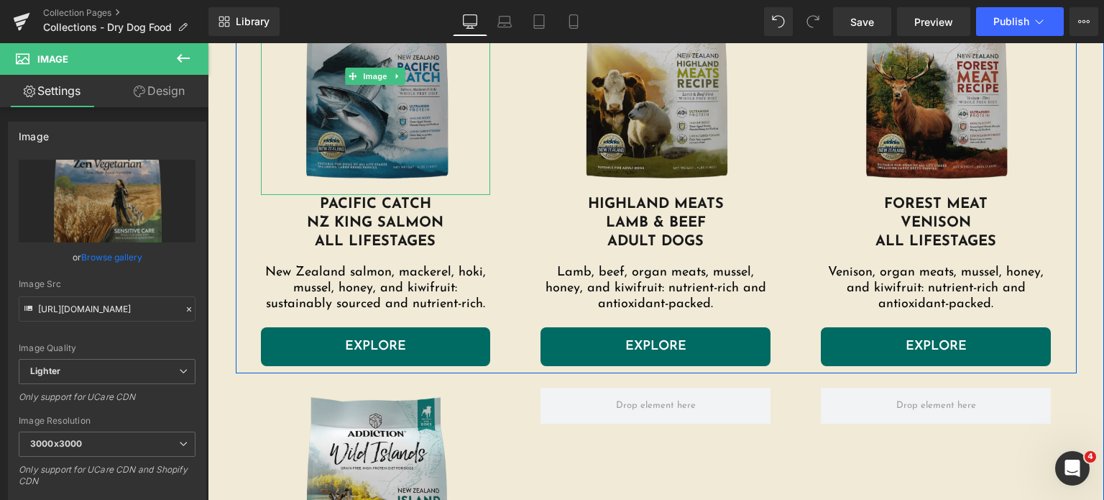
click at [357, 149] on img at bounding box center [376, 76] width 230 height 237
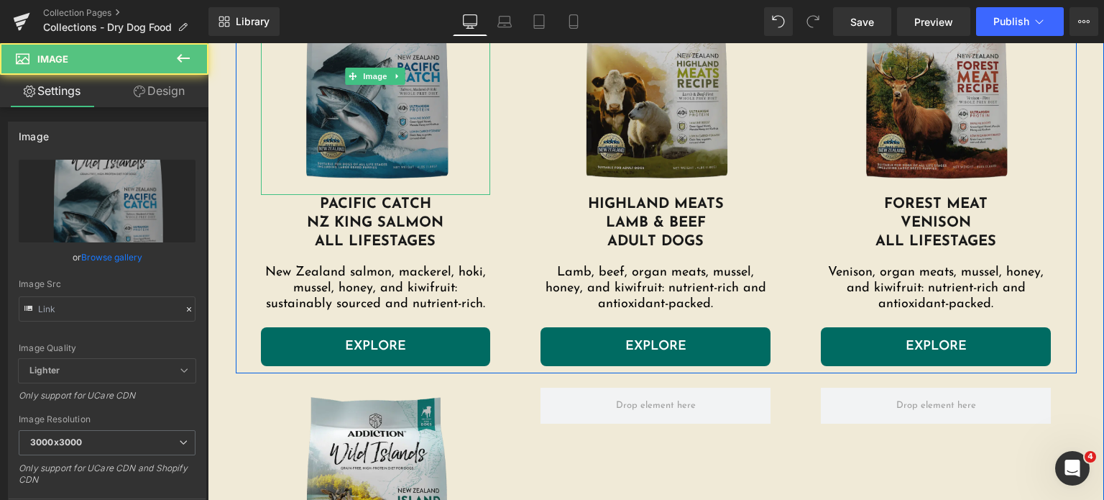
type input "https://addictionpet.com/wp-content/uploads/2024/08/pacific-catch-dog.png.webp"
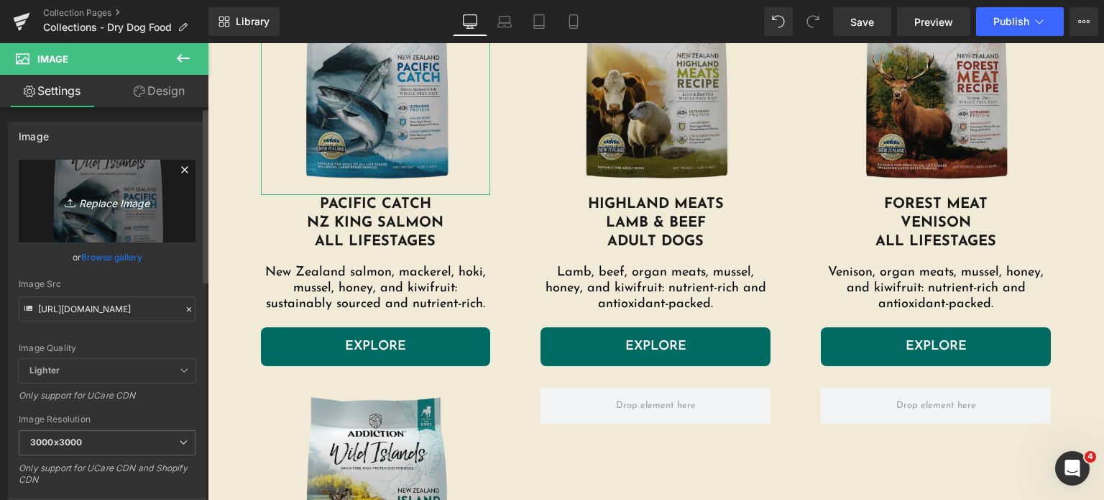
click at [78, 178] on link "Replace Image" at bounding box center [107, 201] width 177 height 83
type input "C:\fakepath\pacific-catch-dog.png.webp"
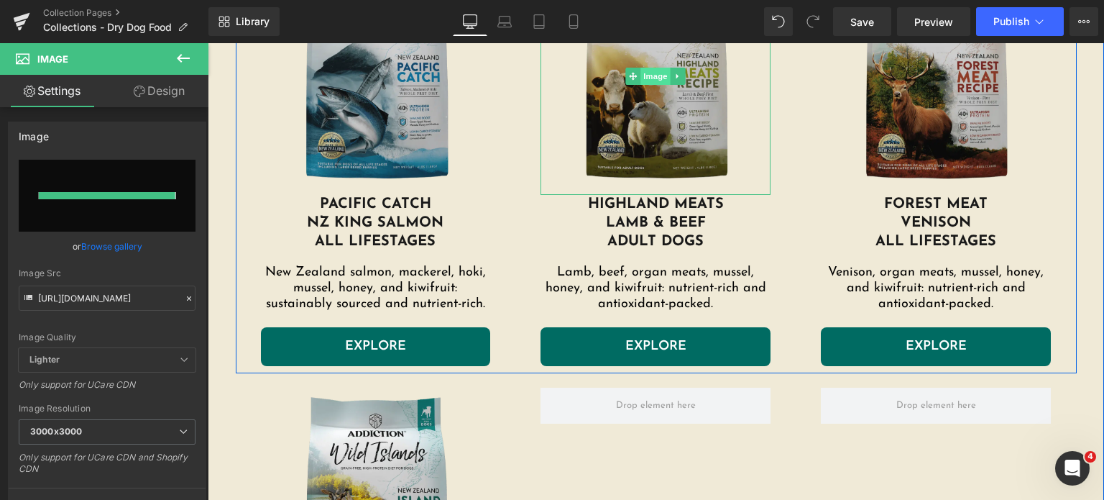
type input "https://ucarecdn.com/36fed78e-7a53-42d5-ba9e-1669ef89984d/-/format/auto/-/previ…"
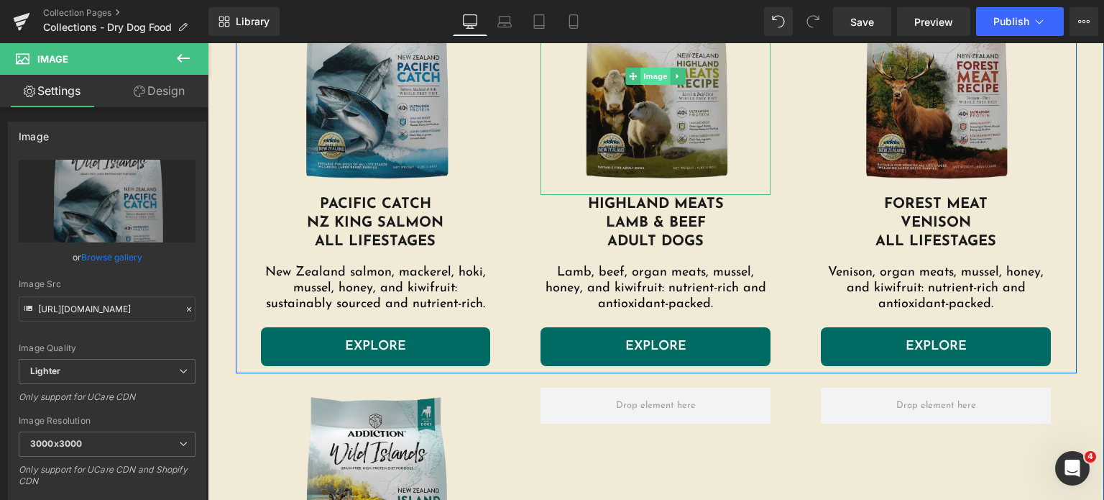
click at [643, 79] on span "Image" at bounding box center [656, 76] width 30 height 17
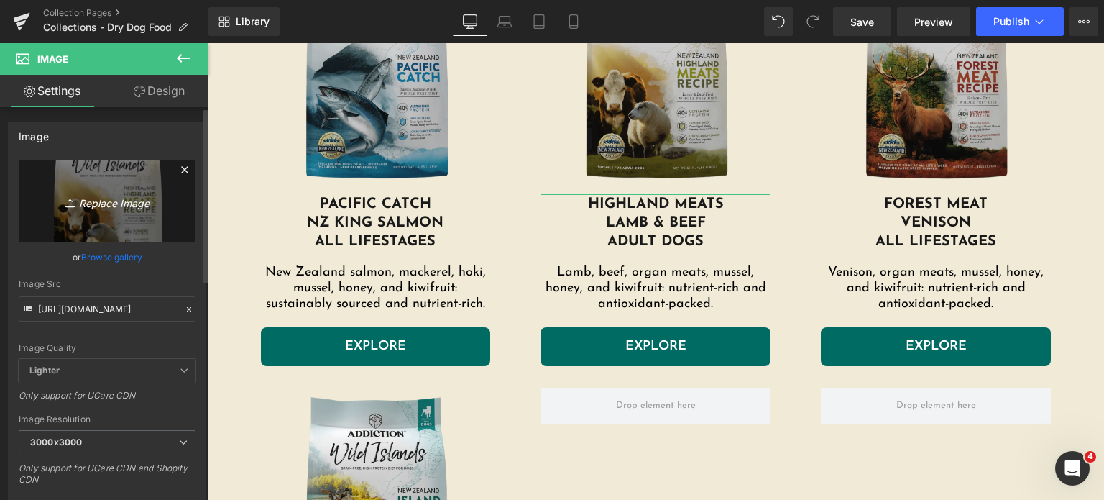
click at [123, 219] on link "Replace Image" at bounding box center [107, 201] width 177 height 83
type input "C:\fakepath\highlands-meat-recipe-dog.png.webp"
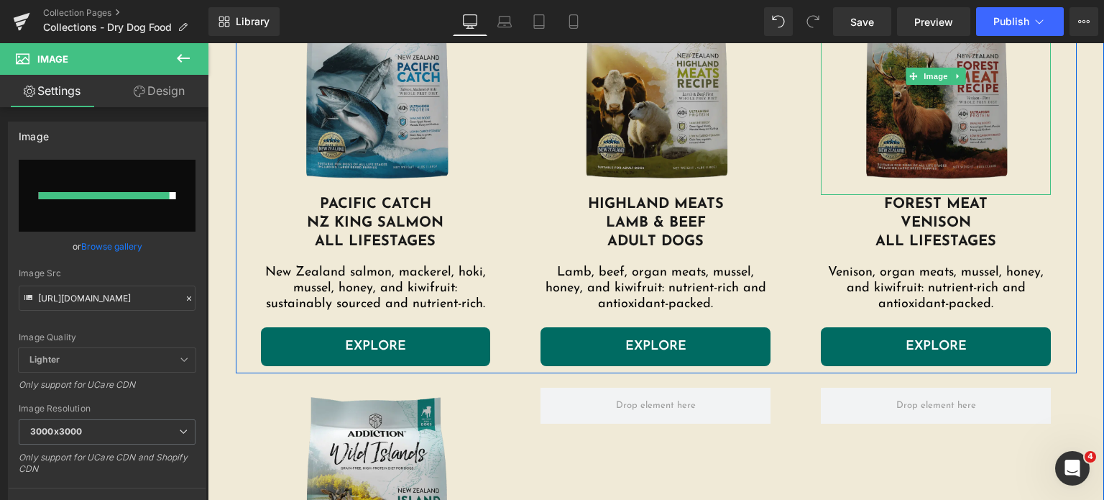
type input "https://ucarecdn.com/99131c69-0d5e-4f24-8395-445fdbb61f78/-/format/auto/-/previ…"
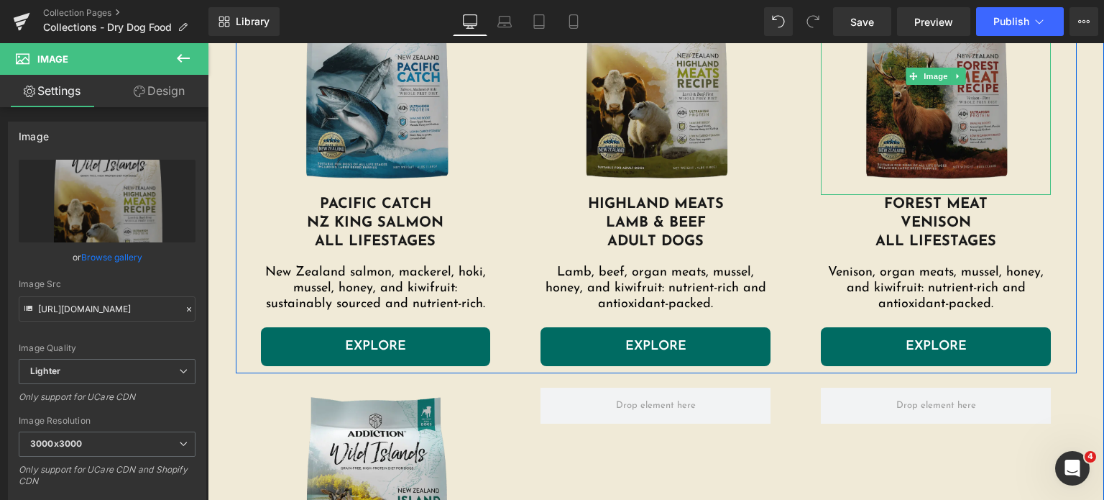
click at [951, 94] on img at bounding box center [936, 76] width 230 height 237
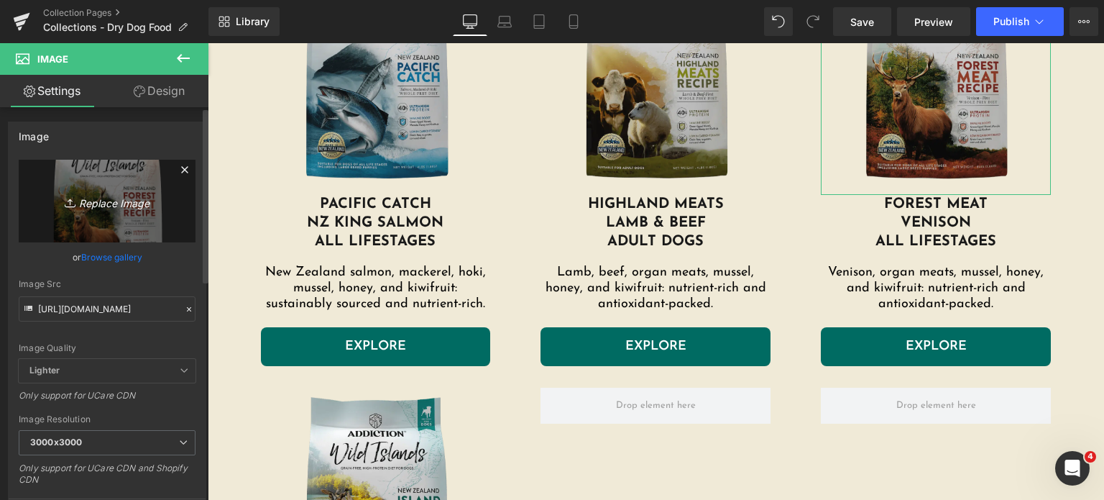
click at [115, 192] on icon "Replace Image" at bounding box center [107, 201] width 115 height 18
type input "C:\fakepath\forest-meat-recipe-dog.png.webp"
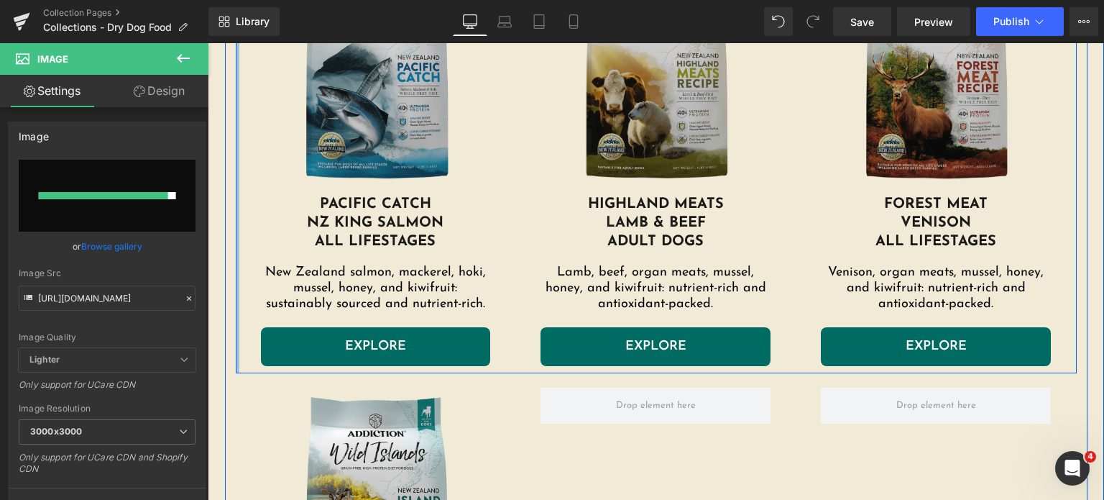
type input "https://ucarecdn.com/0355afae-c677-434c-8863-512727bfabab/-/format/auto/-/previ…"
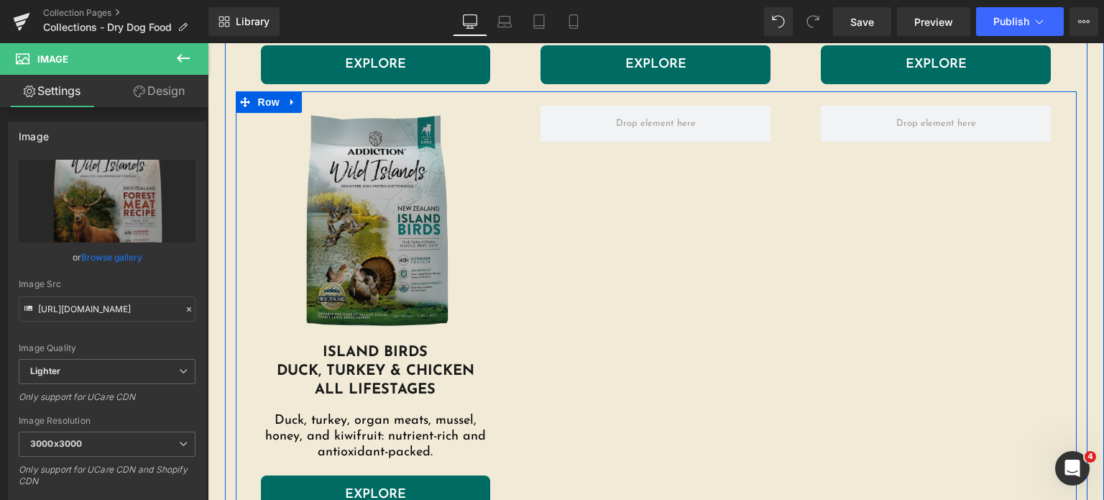
scroll to position [1931, 0]
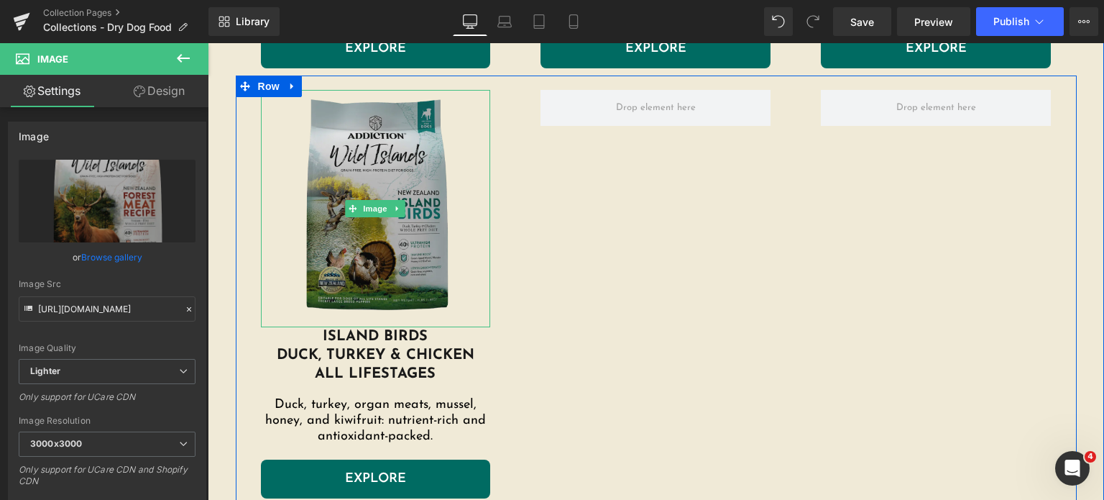
click at [334, 232] on img at bounding box center [376, 208] width 230 height 237
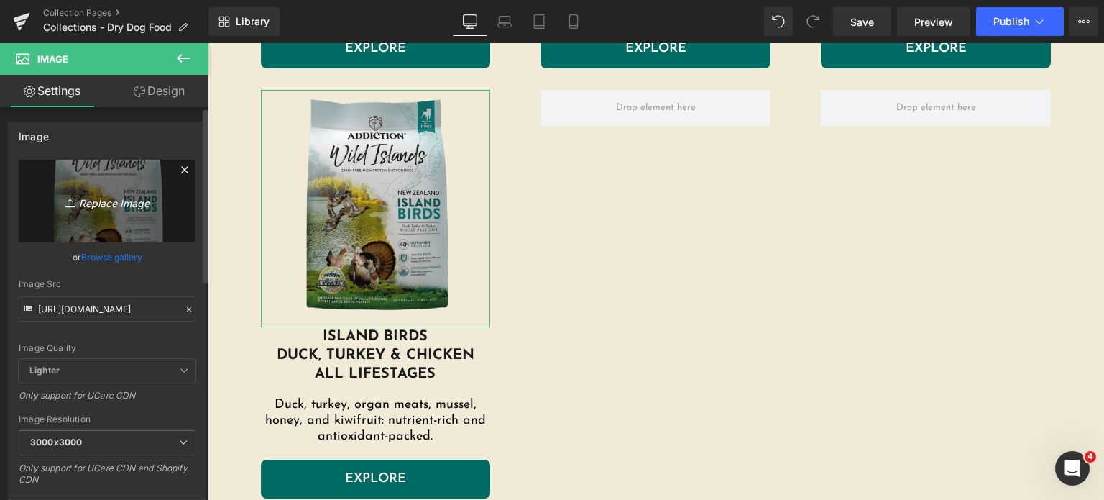
click at [111, 201] on icon "Replace Image" at bounding box center [107, 201] width 115 height 18
type input "C:\fakepath\island-birds-dogs.png.webp"
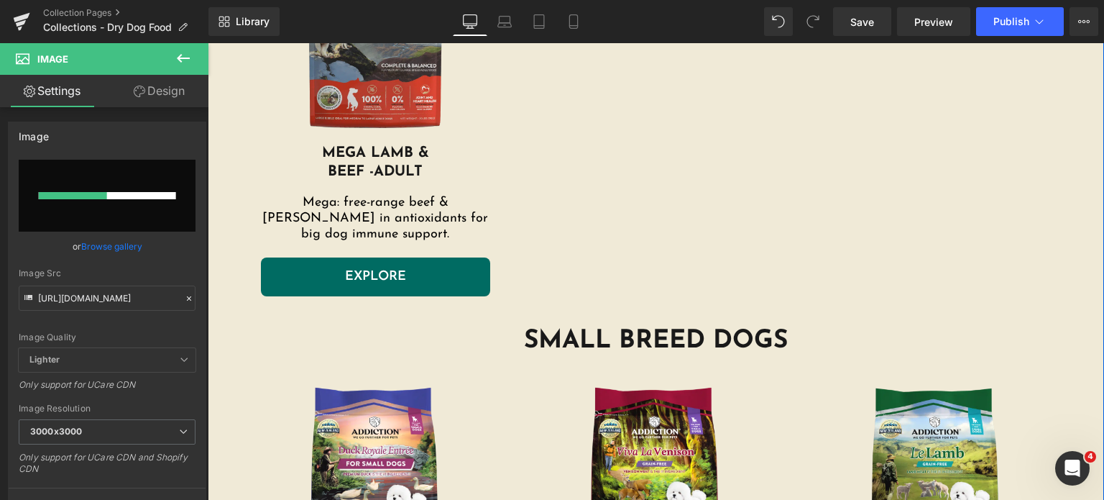
scroll to position [2593, 0]
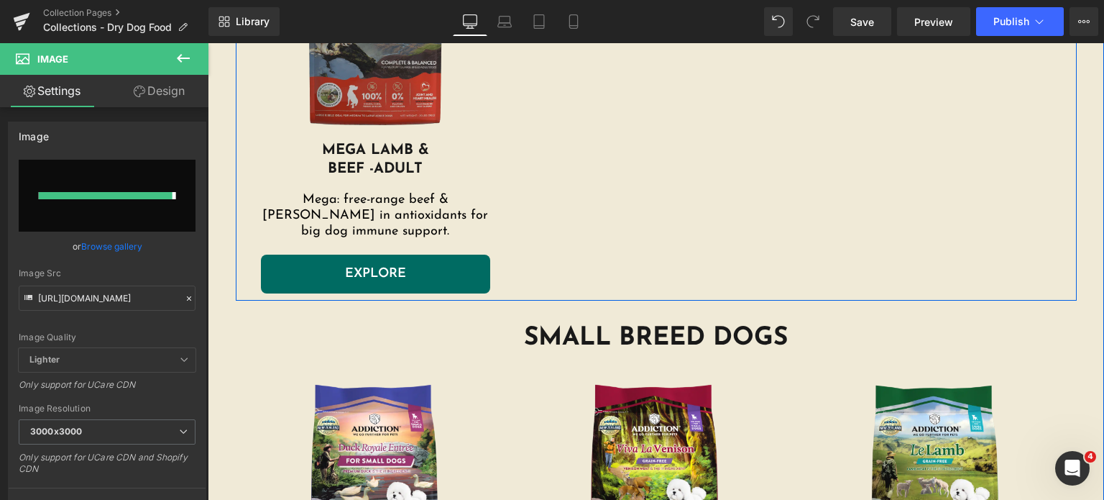
type input "https://ucarecdn.com/68de5a82-bec9-4737-ac89-991cfe430004/-/format/auto/-/previ…"
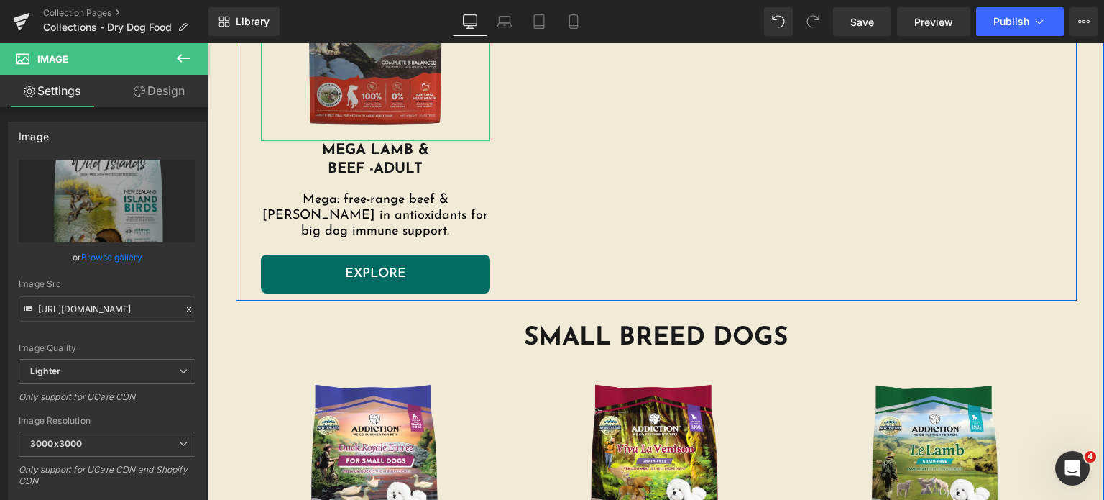
click at [358, 92] on img at bounding box center [376, 22] width 230 height 237
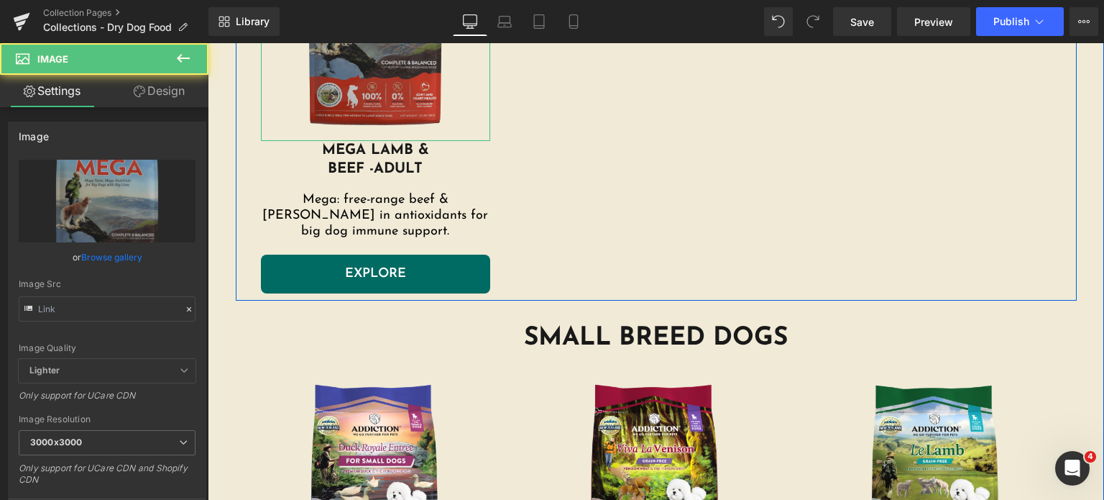
type input "https://addictionpet.com/wp-content/uploads/2024/08/mega-adult-dog.png.webp"
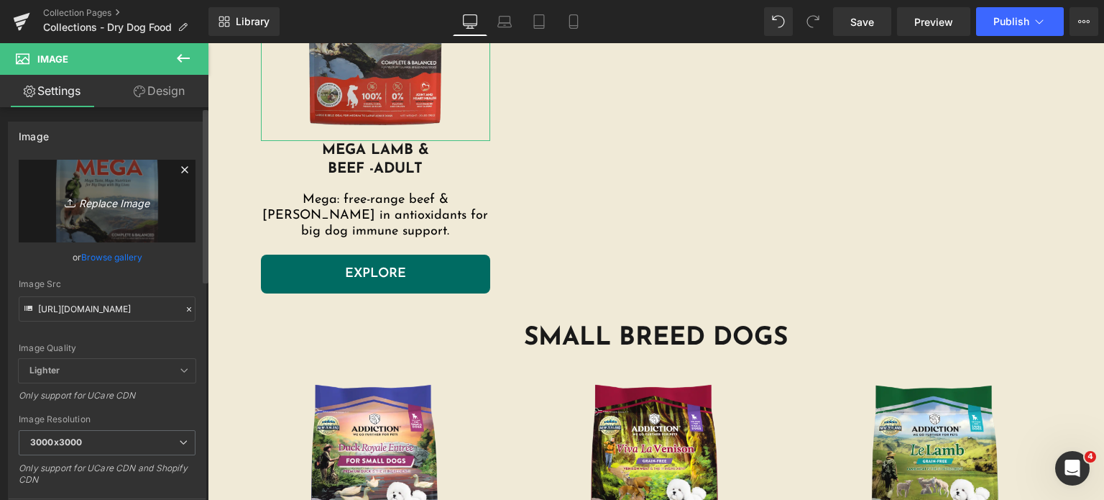
click at [109, 205] on icon "Replace Image" at bounding box center [107, 201] width 115 height 18
type input "C:\fakepath\mega-adult-dog.png.webp"
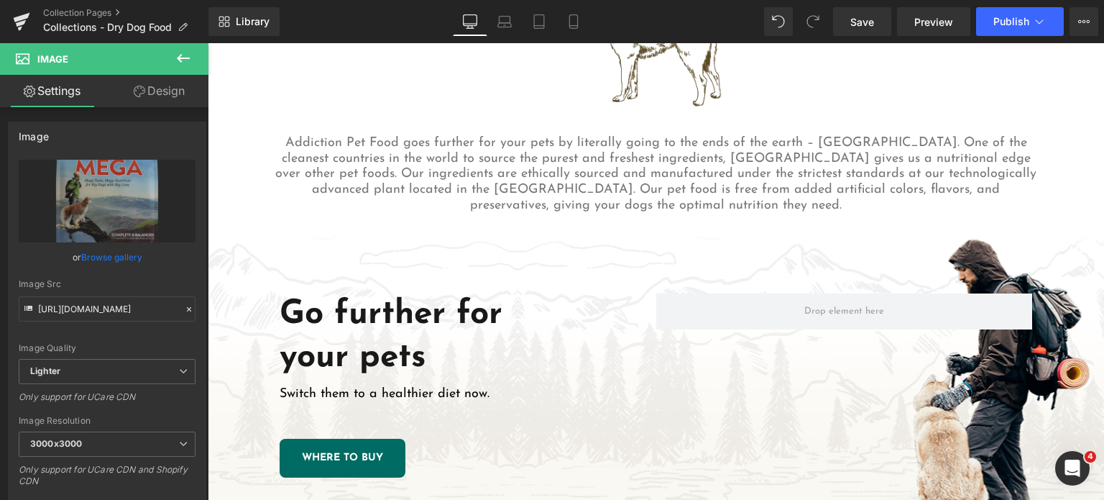
type input "https://ucarecdn.com/6987f06f-5d57-469c-b391-3f6ee3ecf77e/-/format/auto/-/previ…"
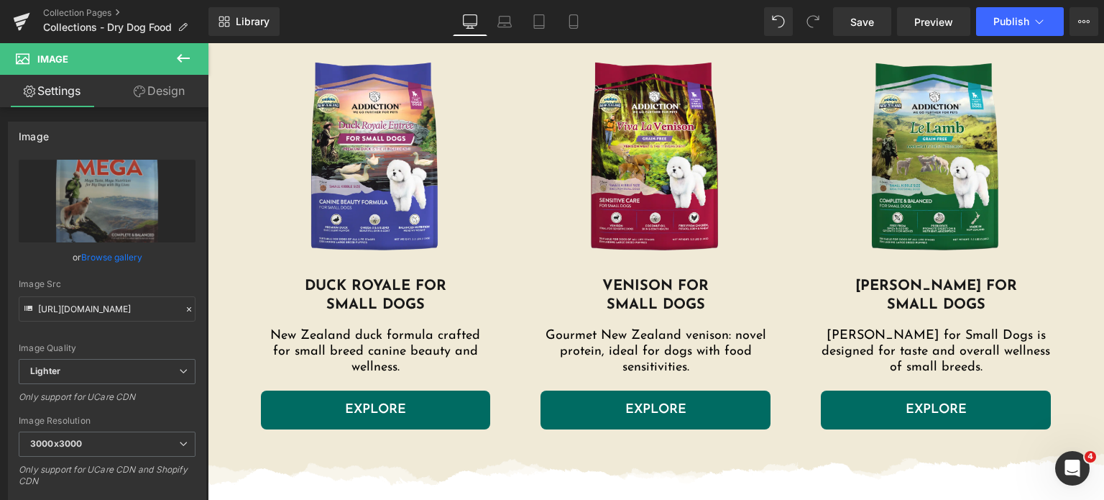
scroll to position [2907, 0]
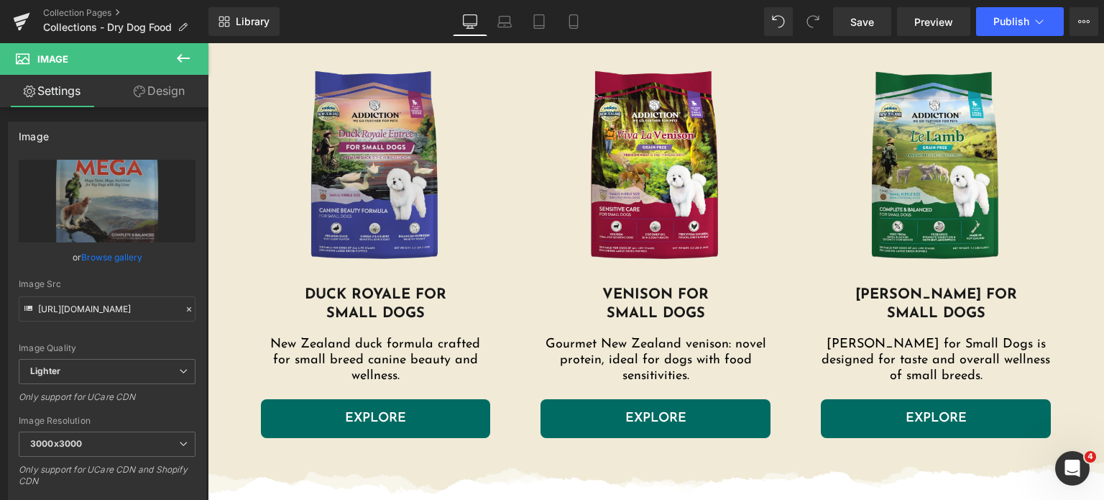
click at [377, 218] on img at bounding box center [376, 167] width 230 height 237
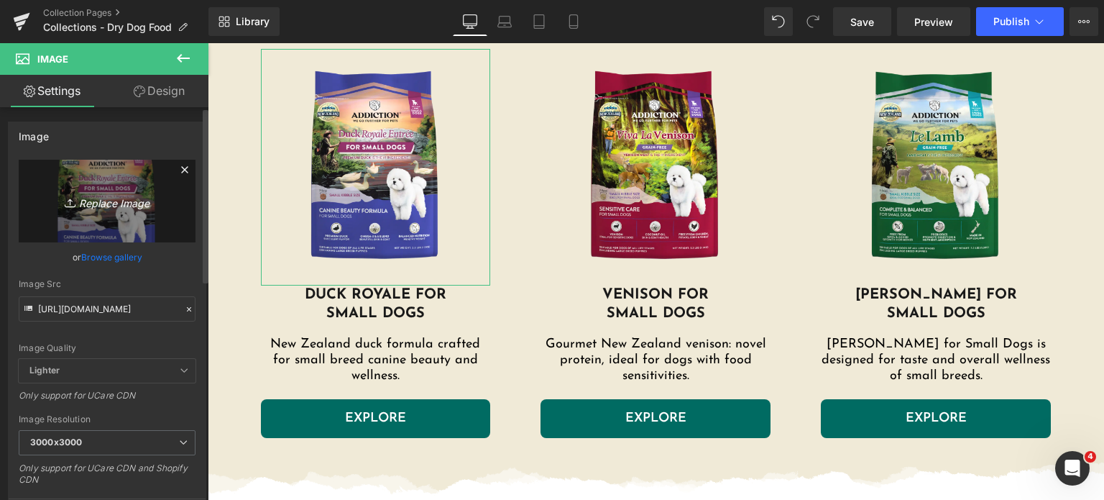
click at [121, 204] on icon "Replace Image" at bounding box center [107, 201] width 115 height 18
type input "C:\fakepath\drsd-pdt-img-1-1080x1080.png (1).webp"
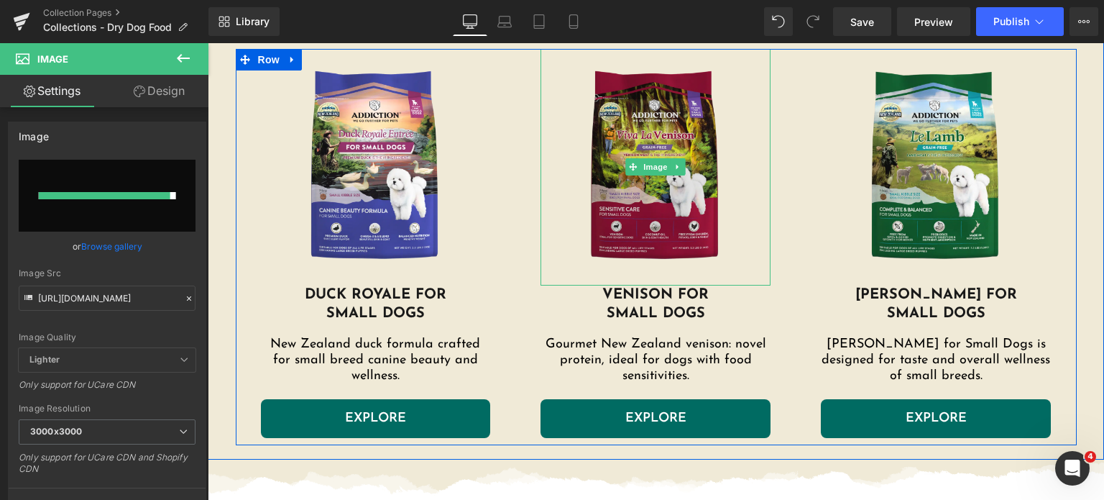
type input "https://ucarecdn.com/152f991f-8d60-459a-85e3-3c3b4701c375/-/format/auto/-/previ…"
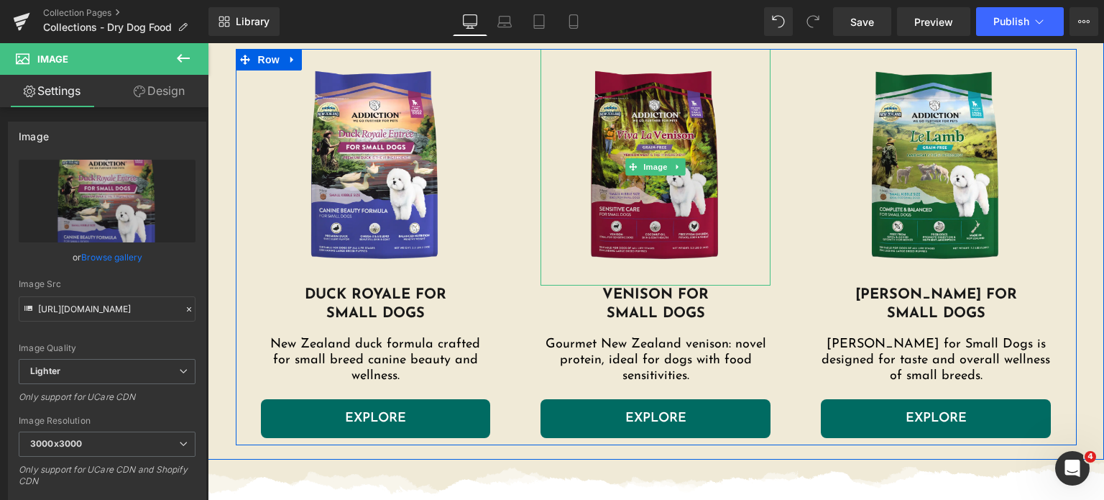
click at [680, 208] on img at bounding box center [656, 167] width 230 height 237
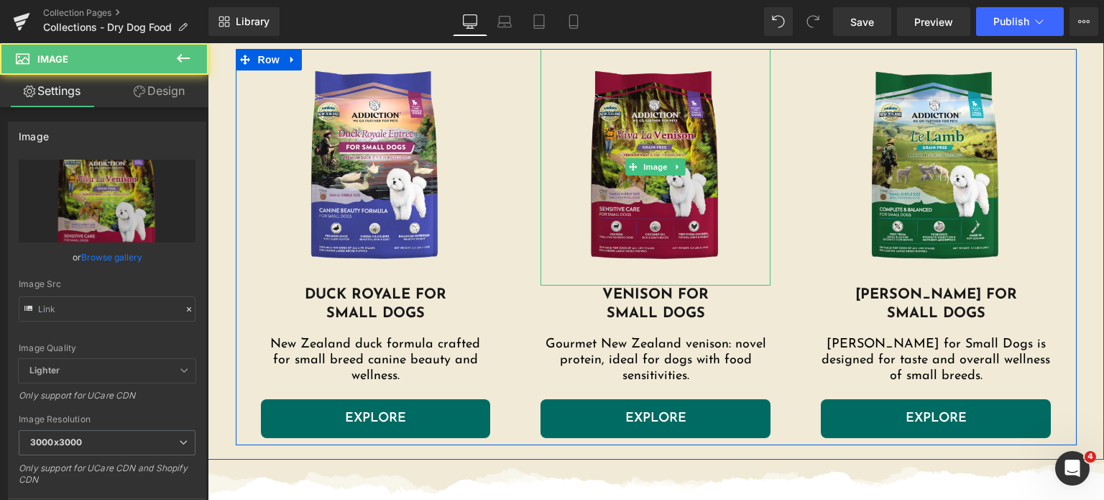
type input "https://addictionpet.com/wp-content/uploads/2024/03/vvsd-pdt-img-1-1080x1080.pn…"
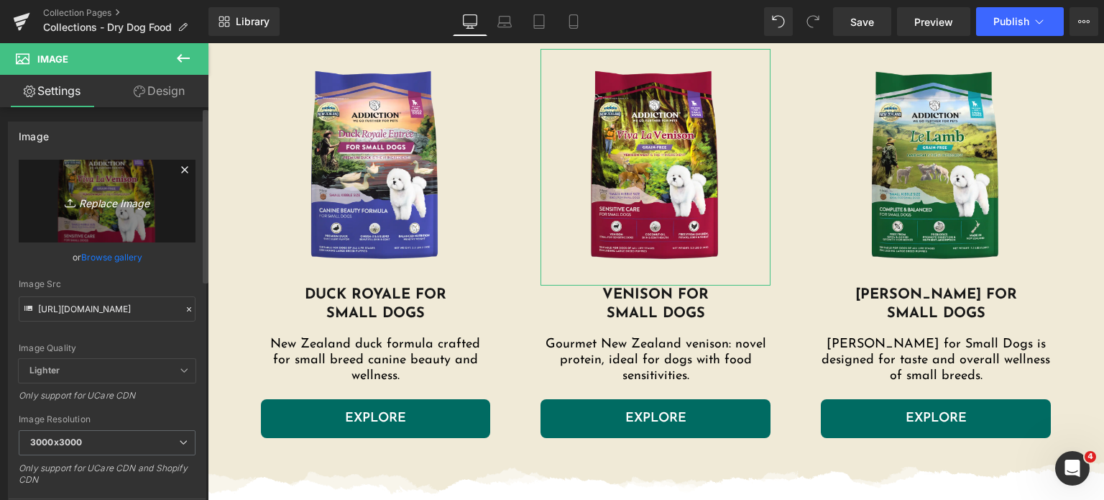
click at [132, 192] on icon "Replace Image" at bounding box center [107, 201] width 115 height 18
type input "C:\fakepath\vvsd-pdt-img-1-1080x1080.png.webp"
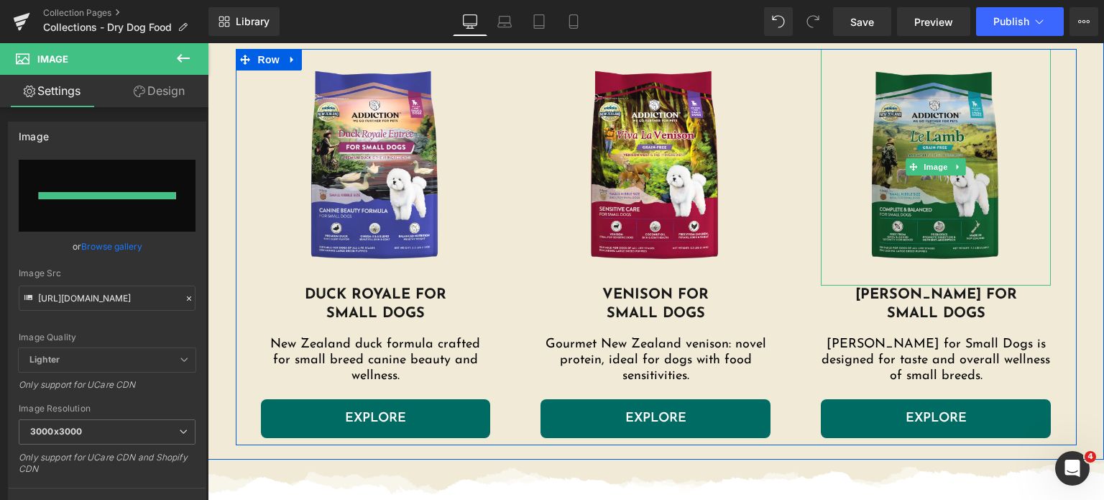
type input "https://ucarecdn.com/ff30212c-51f7-4e6c-8874-a38ec0e3fe22/-/format/auto/-/previ…"
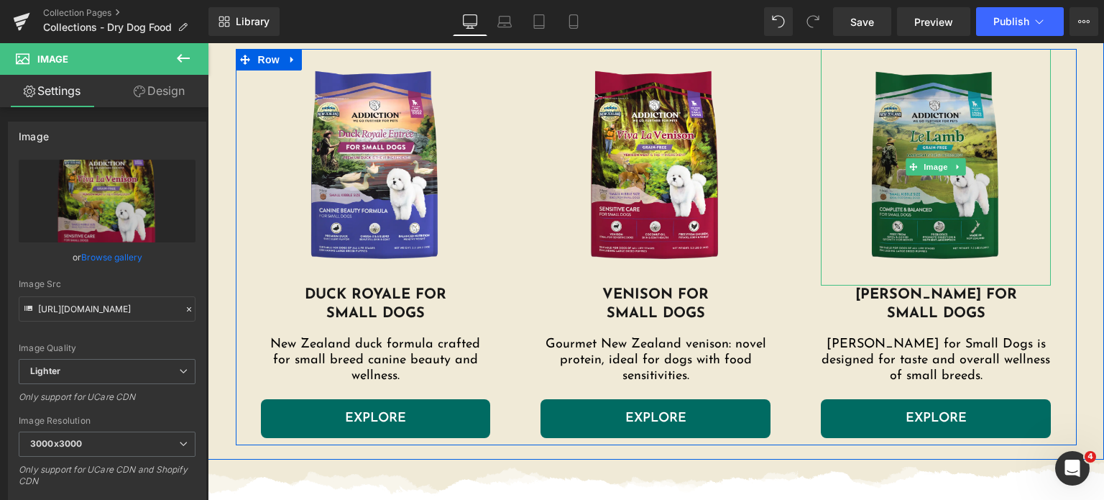
click at [875, 130] on img at bounding box center [936, 167] width 230 height 237
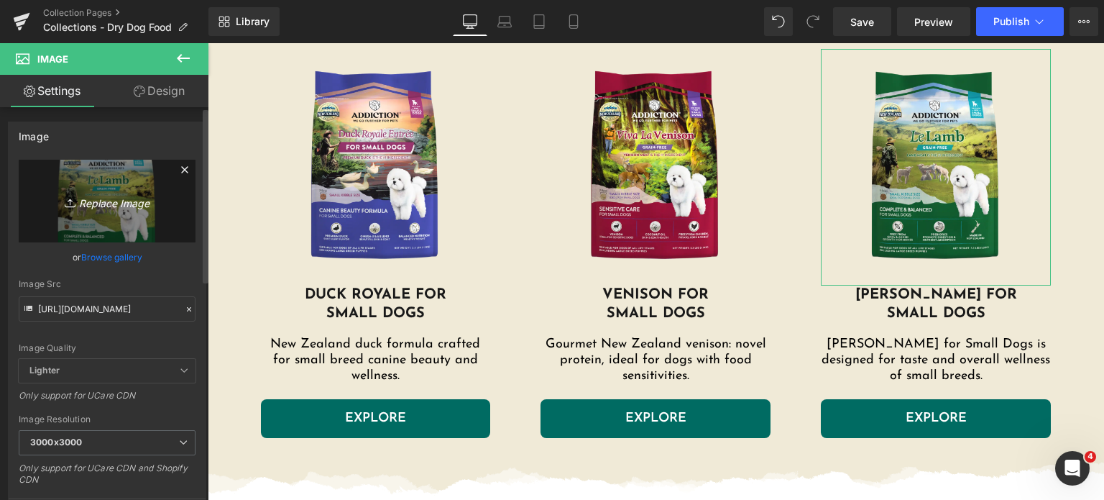
click at [102, 226] on link "Replace Image" at bounding box center [107, 201] width 177 height 83
type input "C:\fakepath\llsd-product-img-1-1080x1080.png (1).webp"
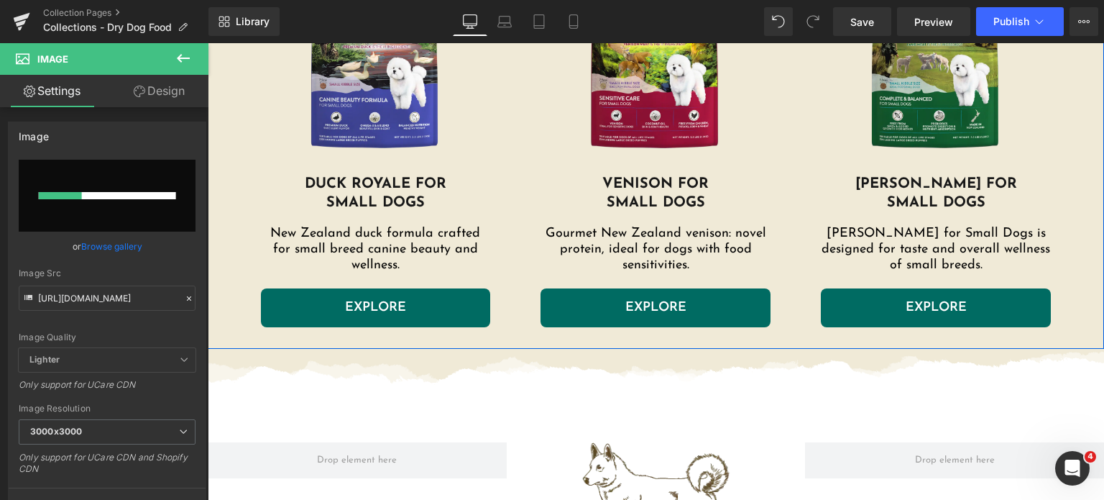
scroll to position [3018, 0]
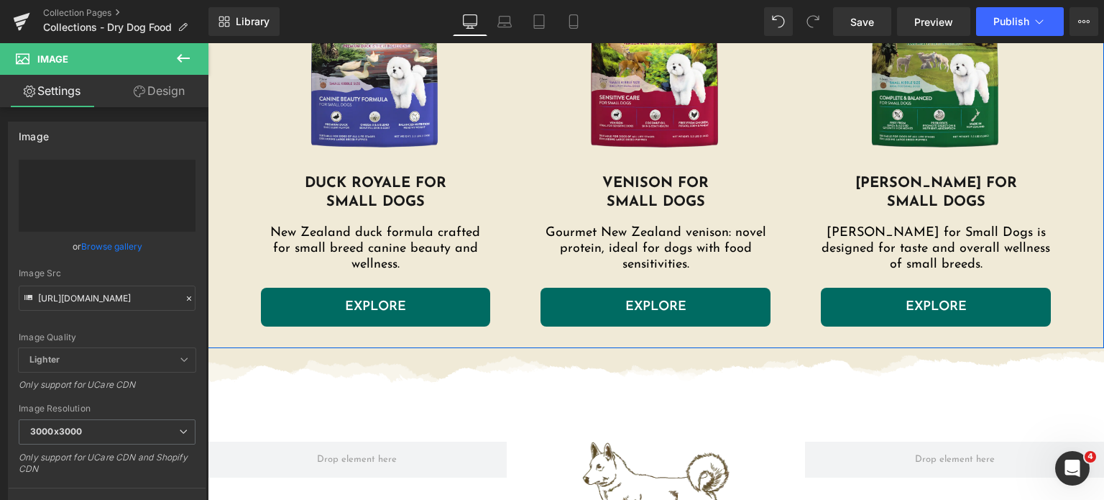
type input "https://ucarecdn.com/4f32d0ad-59b9-4cb0-a2eb-b9fc4718183c/-/format/auto/-/previ…"
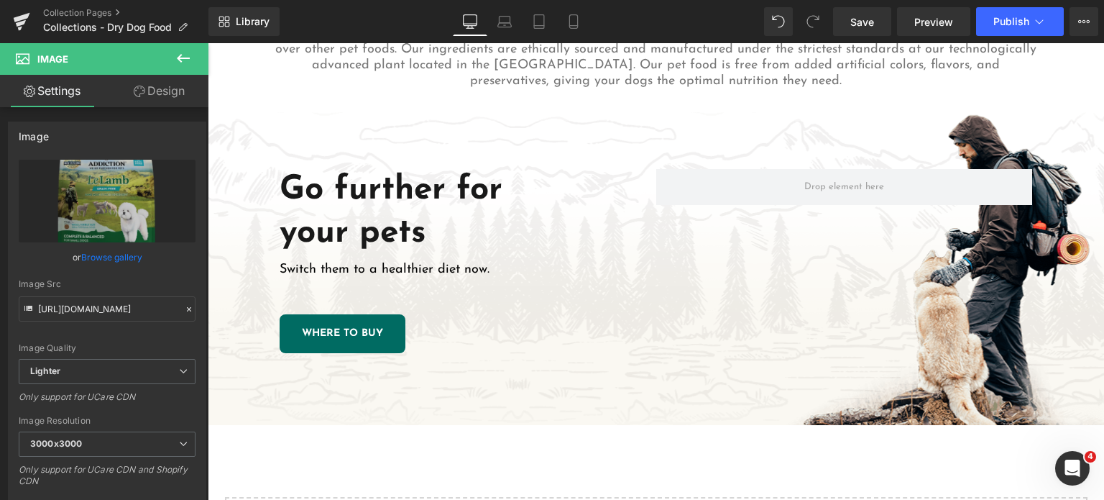
scroll to position [3620, 0]
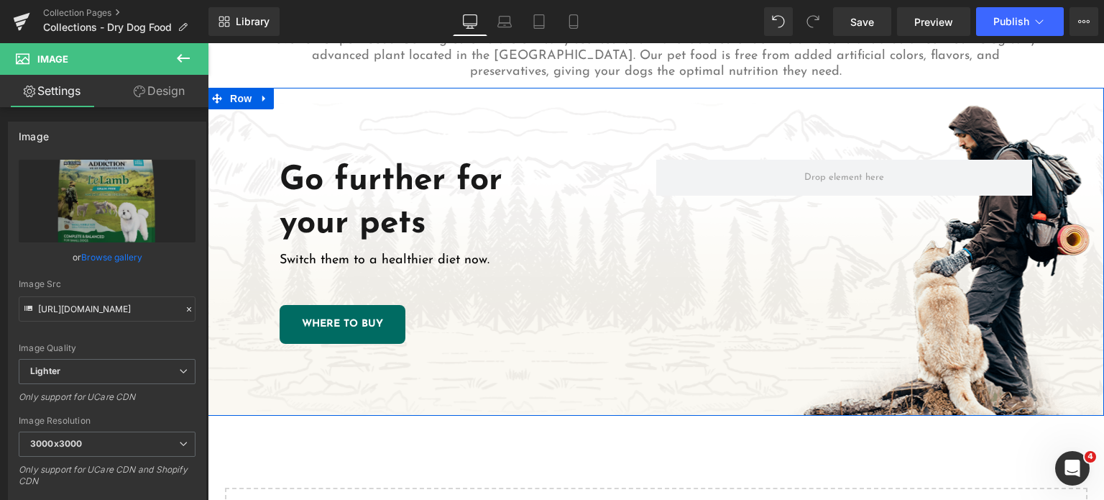
click at [762, 318] on div "Go further for your pets Heading Switch them to a healthier diet now. Text Bloc…" at bounding box center [656, 252] width 896 height 328
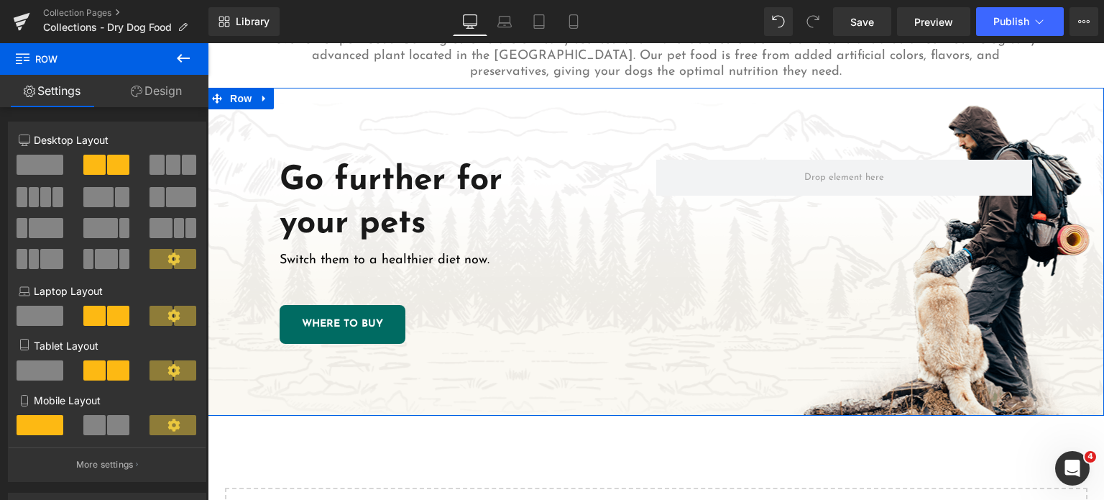
click at [147, 95] on link "Design" at bounding box center [156, 91] width 104 height 32
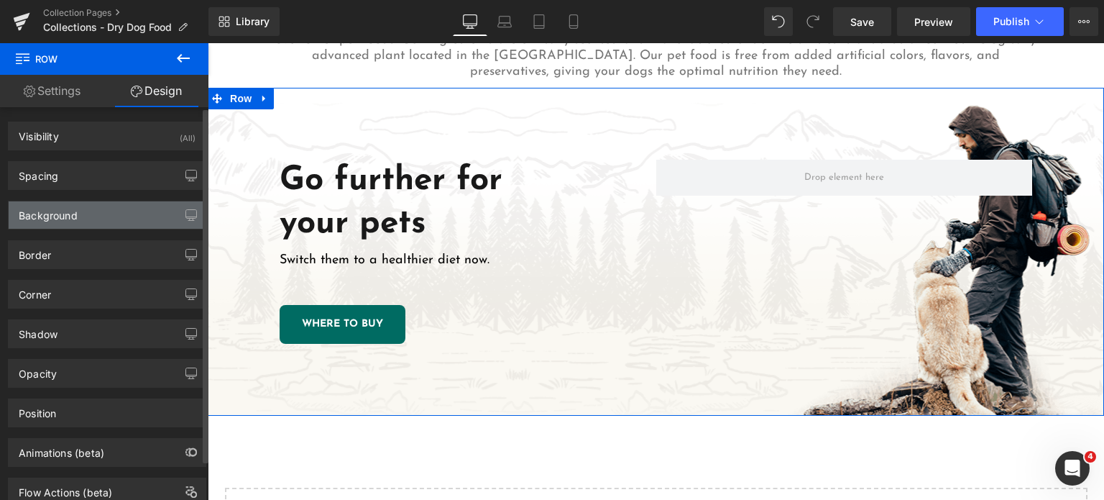
click at [124, 216] on div "Background" at bounding box center [107, 214] width 197 height 27
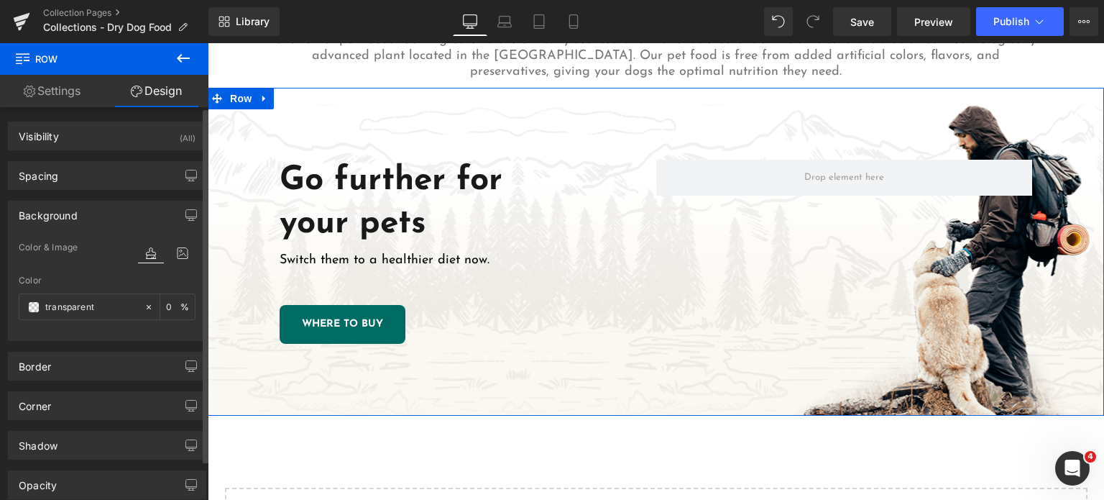
type input "transparent"
type input "0"
click at [178, 256] on icon at bounding box center [183, 253] width 26 height 19
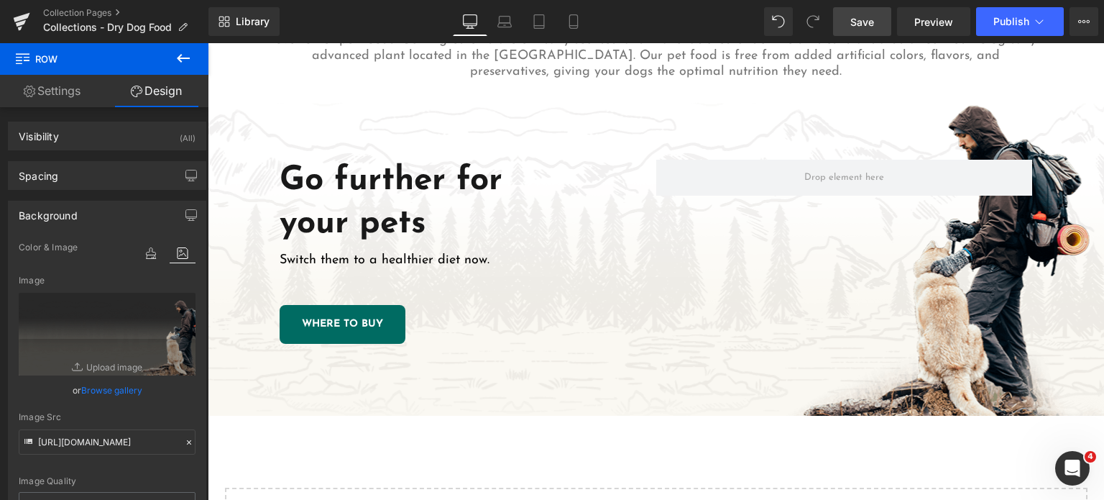
click at [850, 23] on link "Save" at bounding box center [862, 21] width 58 height 29
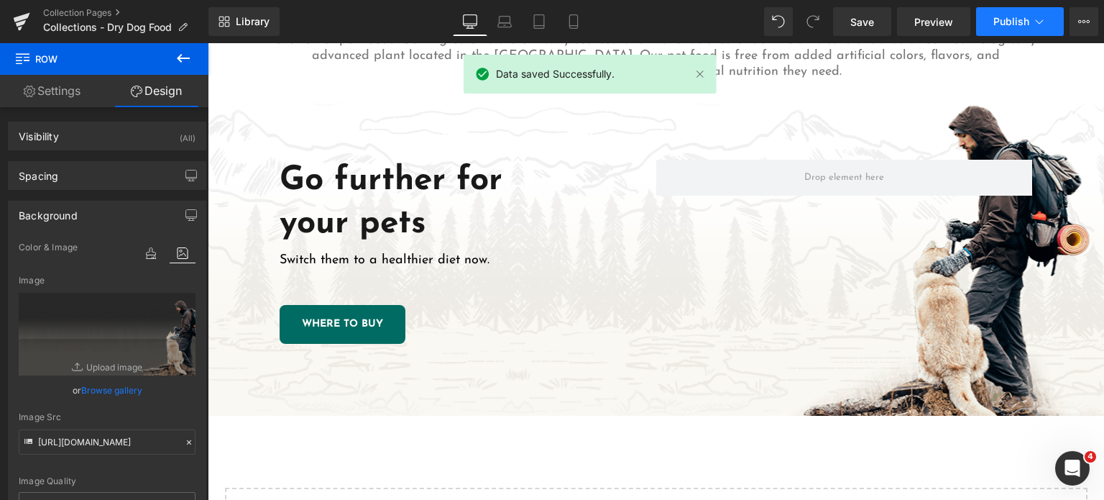
click at [1003, 22] on span "Publish" at bounding box center [1011, 22] width 36 height 12
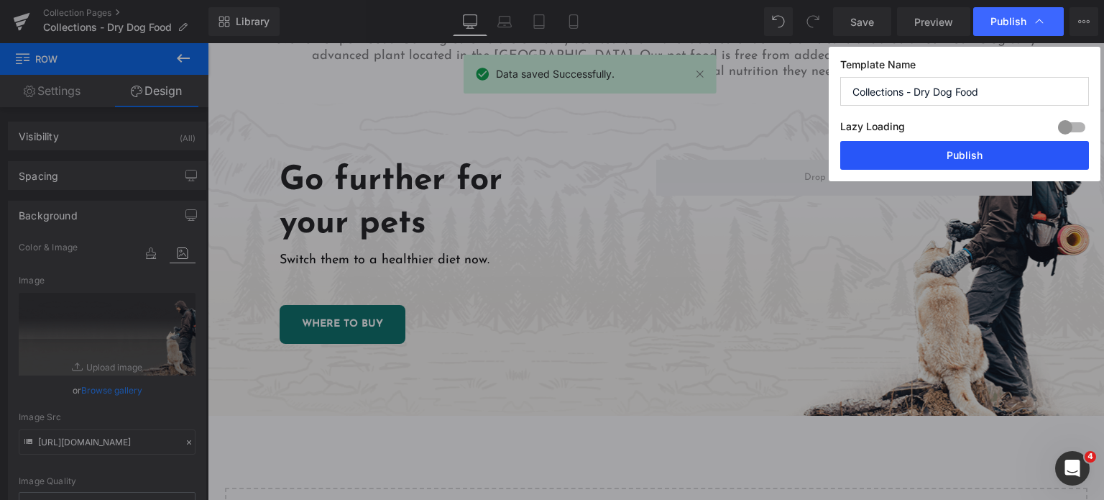
click at [952, 163] on button "Publish" at bounding box center [964, 155] width 249 height 29
